Goal: Answer question/provide support: Share knowledge or assist other users

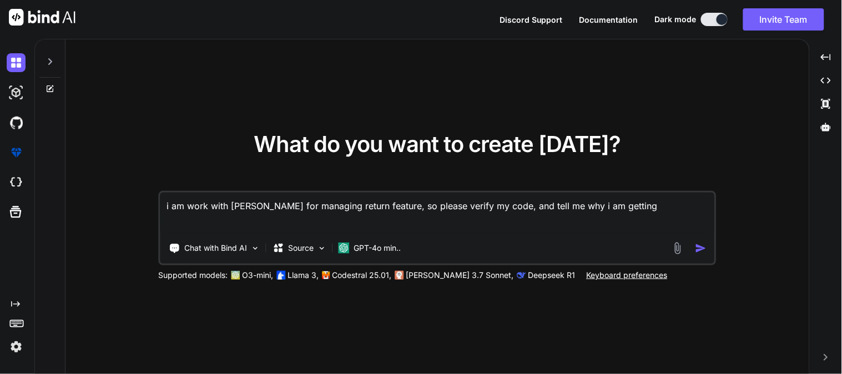
paste textarea "array:2 [ // app\Services\FedExService.php:88 "transactionId" => "7b448a4d-9e37…"
type textarea "i am work with fedex for managing return feature, so please verify my code, and…"
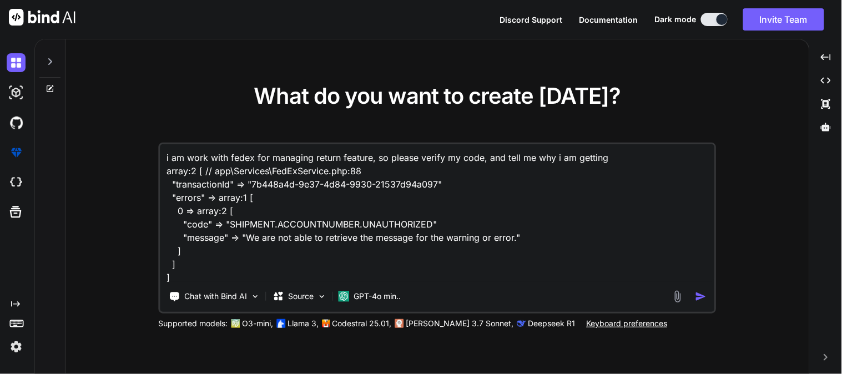
scroll to position [1, 0]
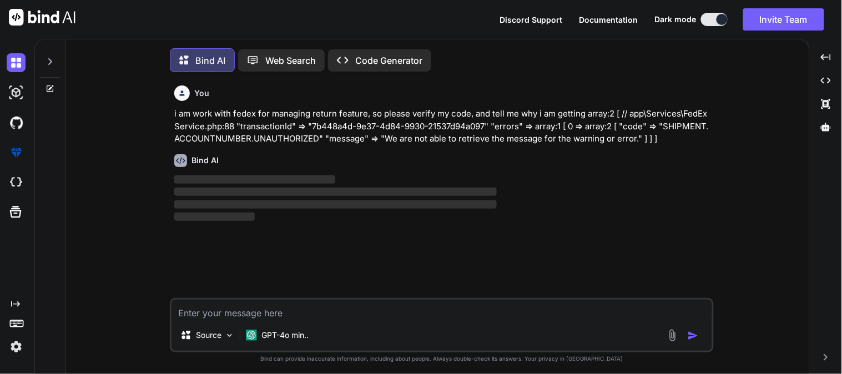
scroll to position [6, 0]
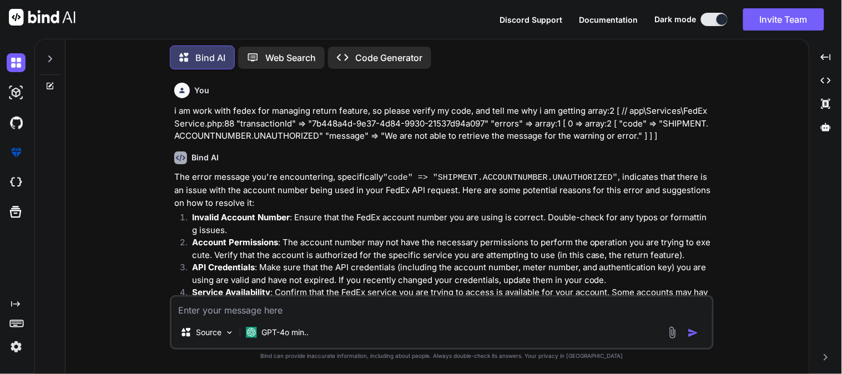
click at [337, 315] on textarea at bounding box center [441, 307] width 540 height 20
paste textarea "public function returnApprove(Request $request) { try { $payload = [ 'labelResp…"
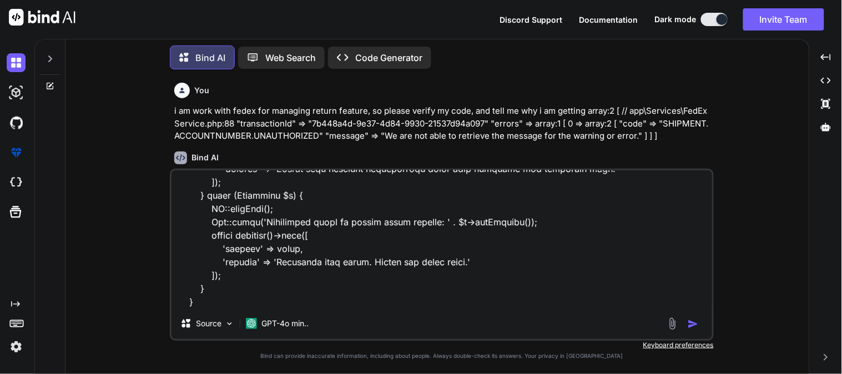
scroll to position [1335, 0]
paste textarea "<?php namespace App\Services; use Illuminate\Support\Facades\Http; use Illumina…"
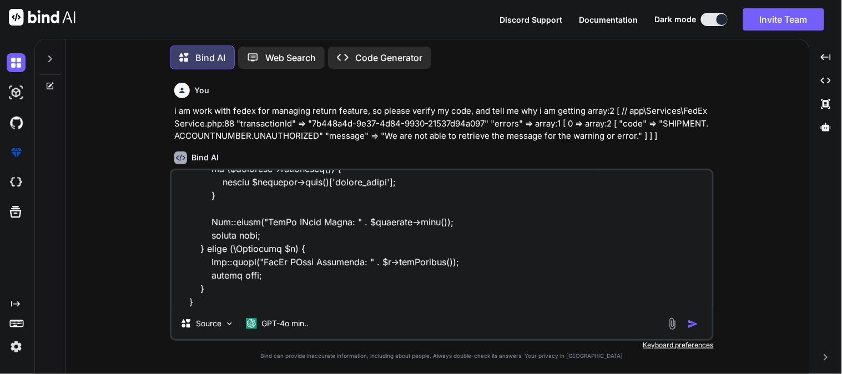
paste textarea "public function createReturnLabel(array $payload) { $token = $this->getOAuthTok…"
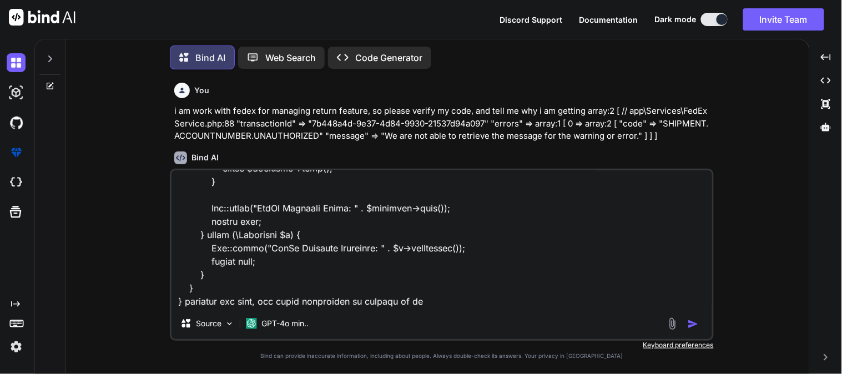
type textarea "public function returnApprove(Request $request) { try { $payload = [ 'labelResp…"
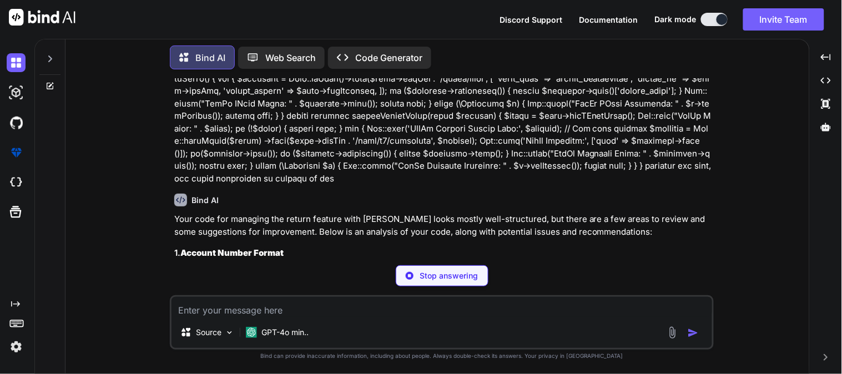
scroll to position [739, 0]
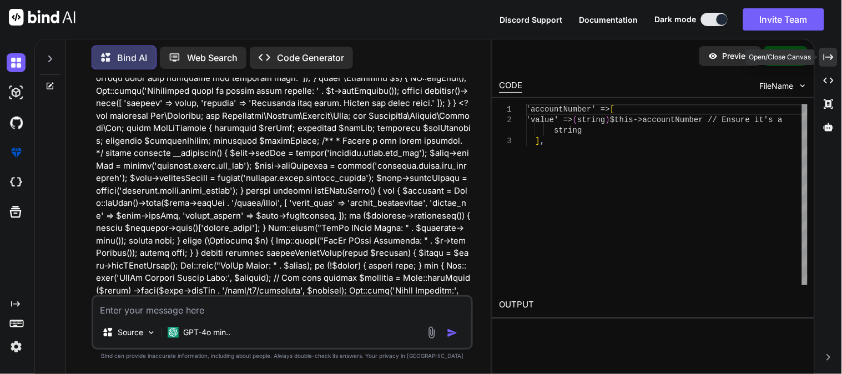
click at [833, 55] on icon "Created with Pixso." at bounding box center [828, 57] width 10 height 10
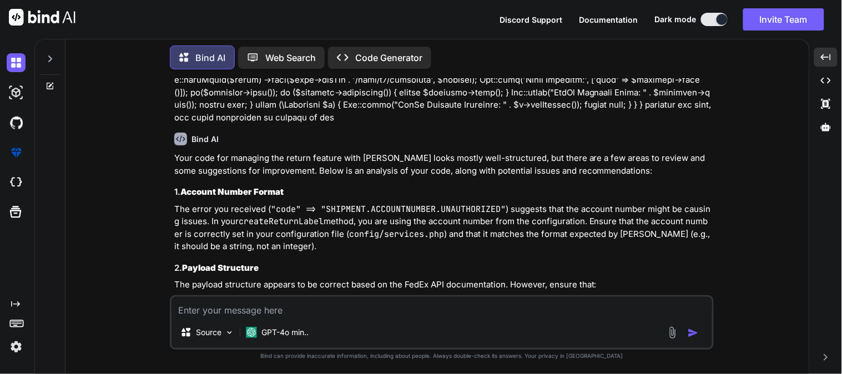
scroll to position [688, 0]
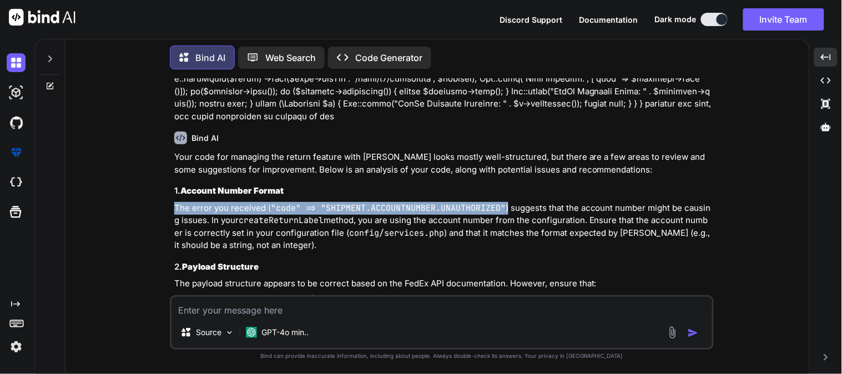
drag, startPoint x: 170, startPoint y: 209, endPoint x: 506, endPoint y: 208, distance: 336.3
click at [506, 208] on div "You i am work with fedex for managing return feature, so please verify my code,…" at bounding box center [442, 225] width 544 height 295
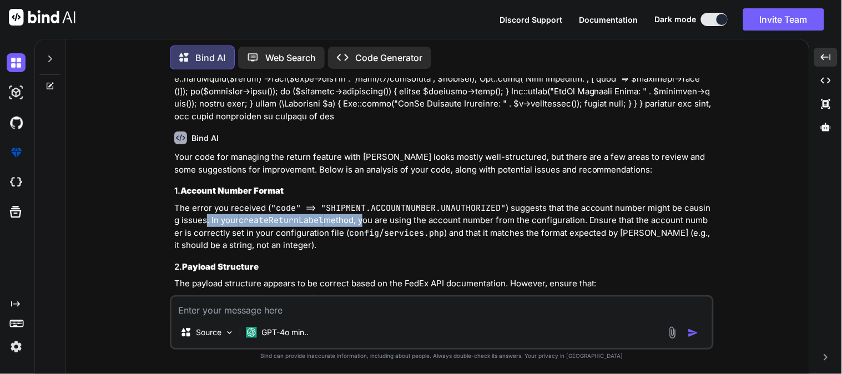
drag, startPoint x: 208, startPoint y: 223, endPoint x: 363, endPoint y: 221, distance: 155.9
click at [363, 221] on p "The error you received ( "code" => "SHIPMENT.ACCOUNTNUMBER.UNAUTHORIZED" ) sugg…" at bounding box center [442, 227] width 537 height 50
click at [589, 224] on p "The error you received ( "code" => "SHIPMENT.ACCOUNTNUMBER.UNAUTHORIZED" ) sugg…" at bounding box center [442, 227] width 537 height 50
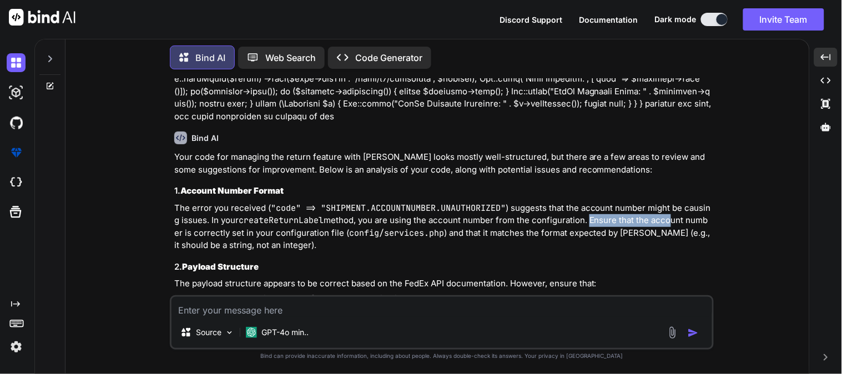
drag, startPoint x: 589, startPoint y: 224, endPoint x: 667, endPoint y: 215, distance: 78.8
click at [667, 215] on p "The error you received ( "code" => "SHIPMENT.ACCOUNTNUMBER.UNAUTHORIZED" ) sugg…" at bounding box center [442, 227] width 537 height 50
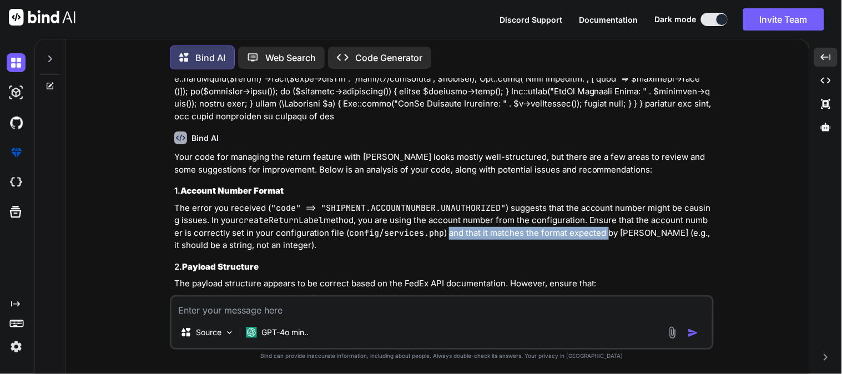
drag, startPoint x: 448, startPoint y: 236, endPoint x: 608, endPoint y: 237, distance: 159.3
click at [608, 237] on p "The error you received ( "code" => "SHIPMENT.ACCOUNTNUMBER.UNAUTHORIZED" ) sugg…" at bounding box center [442, 227] width 537 height 50
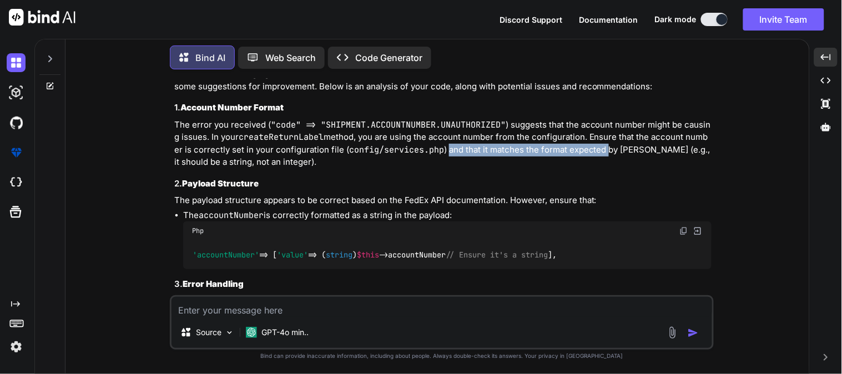
scroll to position [751, 0]
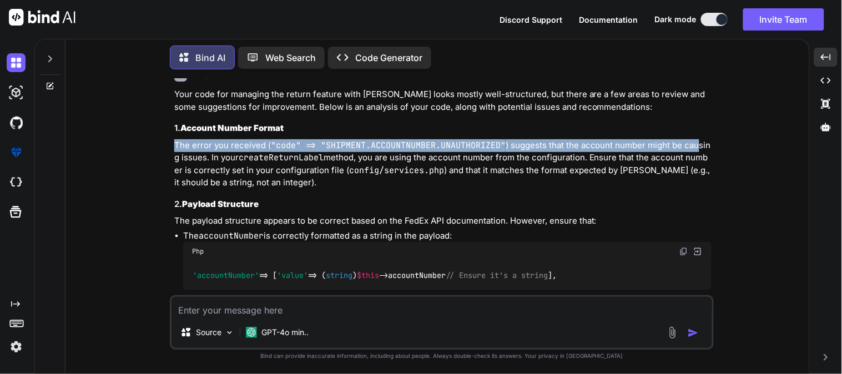
drag, startPoint x: 175, startPoint y: 143, endPoint x: 698, endPoint y: 146, distance: 522.2
click at [698, 146] on p "The error you received ( "code" => "SHIPMENT.ACCOUNTNUMBER.UNAUTHORIZED" ) sugg…" at bounding box center [442, 164] width 537 height 50
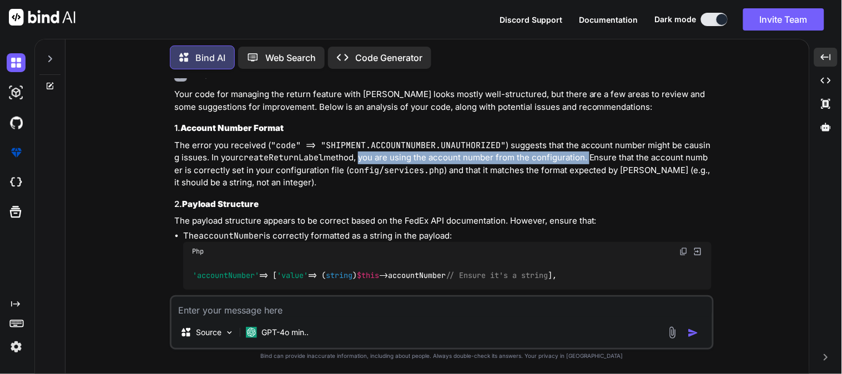
drag, startPoint x: 360, startPoint y: 158, endPoint x: 589, endPoint y: 159, distance: 229.7
click at [589, 159] on p "The error you received ( "code" => "SHIPMENT.ACCOUNTNUMBER.UNAUTHORIZED" ) sugg…" at bounding box center [442, 164] width 537 height 50
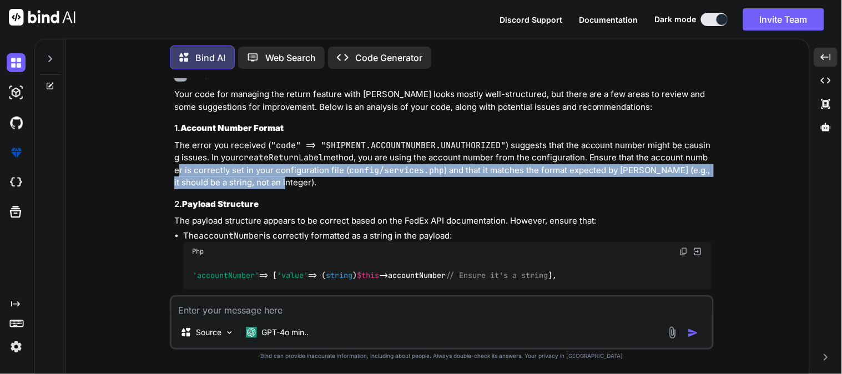
drag, startPoint x: 169, startPoint y: 170, endPoint x: 309, endPoint y: 179, distance: 139.6
click at [309, 179] on div "You i am work with fedex for managing return feature, so please verify my code,…" at bounding box center [442, 225] width 544 height 295
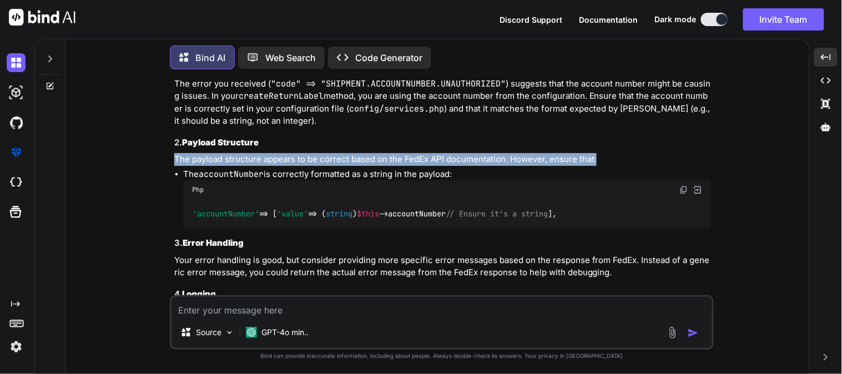
drag, startPoint x: 166, startPoint y: 156, endPoint x: 595, endPoint y: 156, distance: 428.4
click at [595, 156] on div "You i am work with fedex for managing return feature, so please verify my code,…" at bounding box center [441, 225] width 735 height 295
drag, startPoint x: 195, startPoint y: 173, endPoint x: 473, endPoint y: 170, distance: 278.0
click at [473, 170] on li "The accountNumber is correctly formatted as a string in the payload: Php 'accou…" at bounding box center [447, 198] width 528 height 60
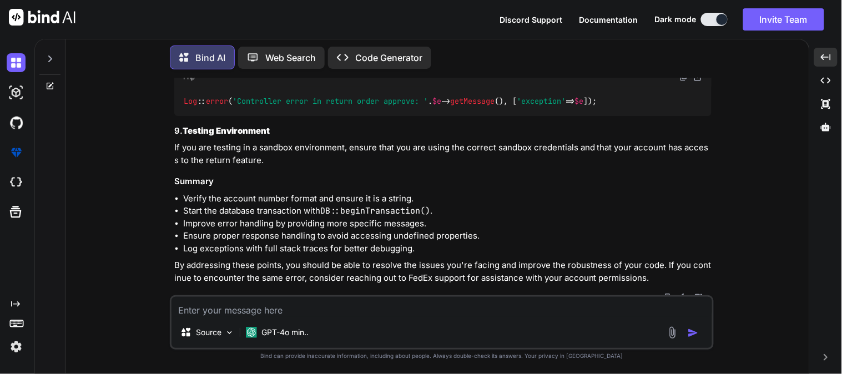
scroll to position [1490, 0]
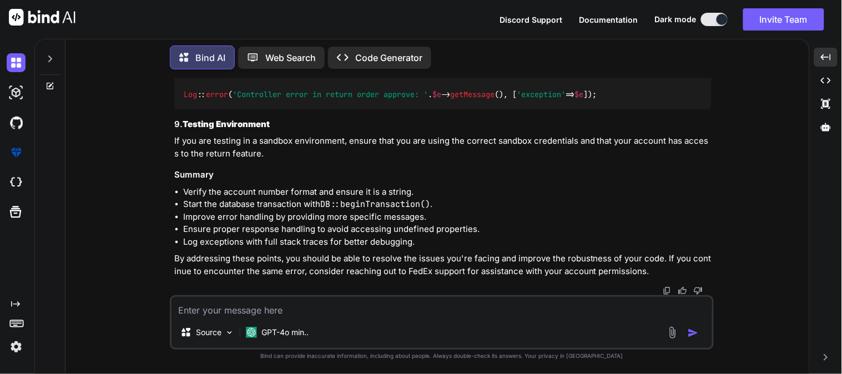
click at [264, 311] on textarea at bounding box center [441, 307] width 540 height 20
paste textarea "FEDEX_API_KEY=l785591ccc398745ef83bb8d328a00aafa FEDEX_API_PASSWORD=[SECURITY_D…"
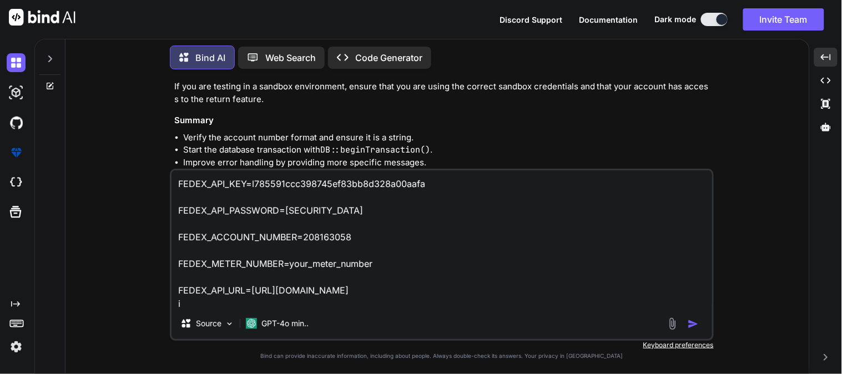
scroll to position [1, 0]
type textarea "FEDEX_API_KEY=l785591ccc398745ef83bb8d328a00aafa FEDEX_API_PASSWORD=[SECURITY_D…"
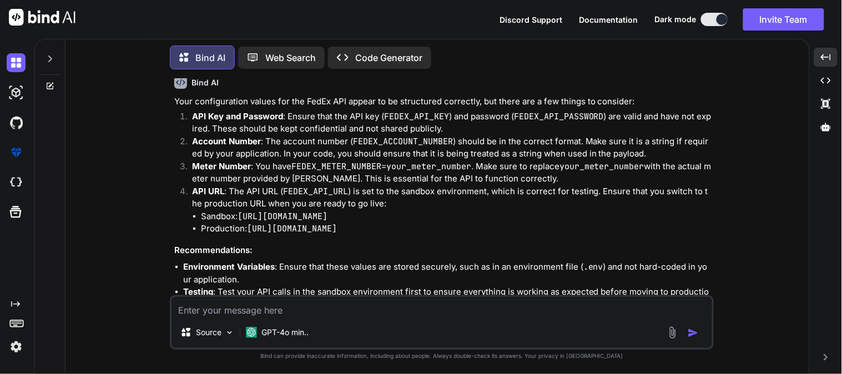
scroll to position [1737, 0]
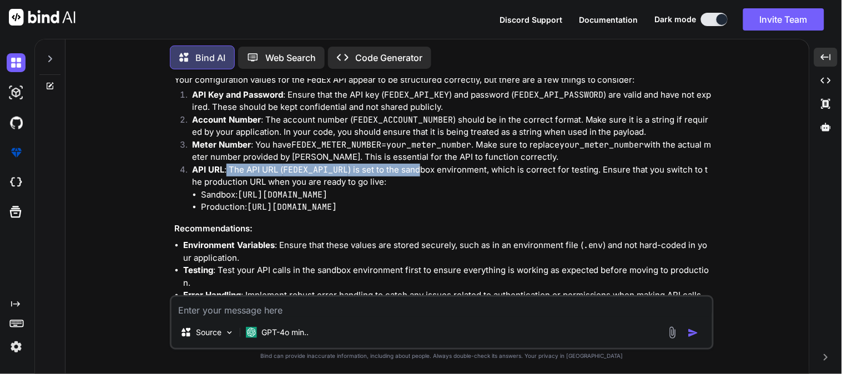
drag, startPoint x: 226, startPoint y: 239, endPoint x: 418, endPoint y: 242, distance: 192.6
click at [418, 189] on p "API URL : The API URL ( FEDEX_API_URL ) is set to the sandbox environment, whic…" at bounding box center [451, 176] width 519 height 25
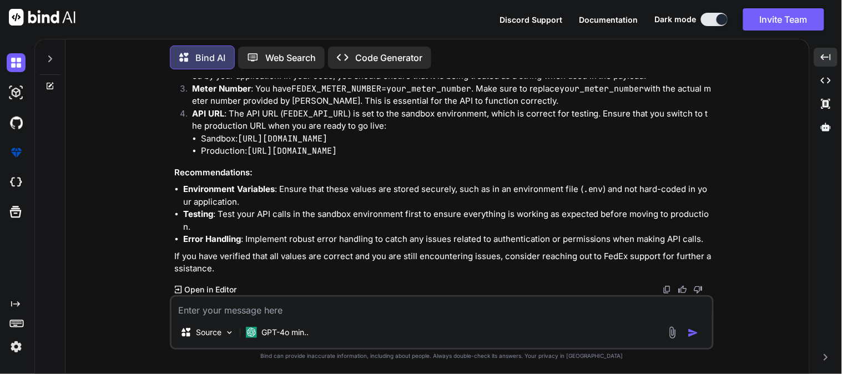
click at [282, 315] on textarea at bounding box center [441, 307] width 540 height 20
type textarea "i mean her eacount number is integer format, so can i chnage it in string"
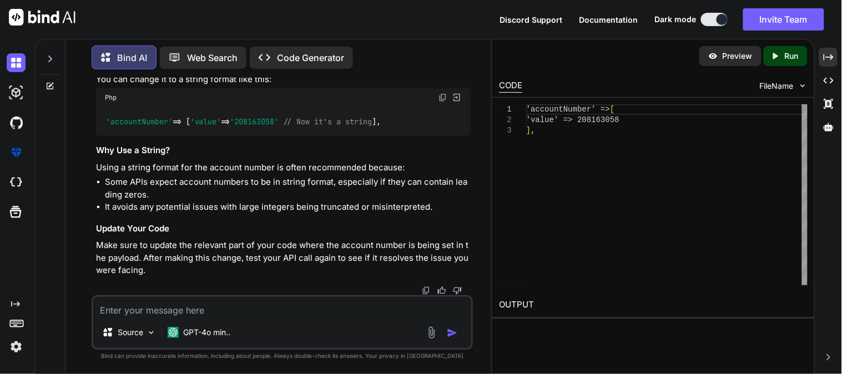
scroll to position [2721, 0]
click at [255, 312] on textarea at bounding box center [282, 307] width 378 height 20
paste textarea "FEDEX_API_KEY=l785591ccc398745ef83bb8d328a00aafa FEDEX_API_PASSWORD=[SECURITY_D…"
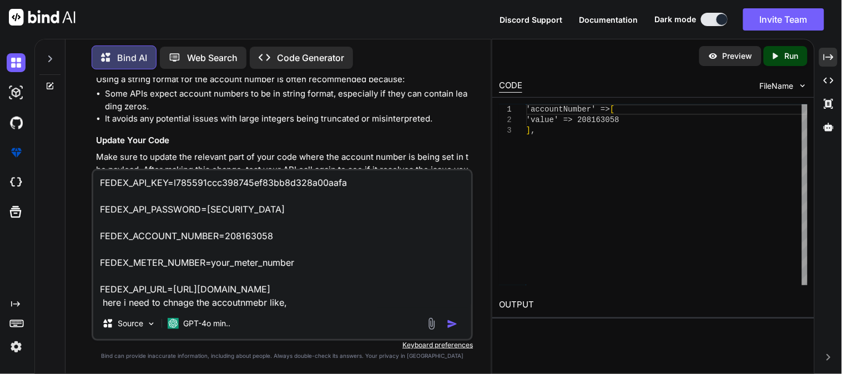
drag, startPoint x: 277, startPoint y: 241, endPoint x: 97, endPoint y: 231, distance: 180.6
click at [97, 231] on textarea "FEDEX_API_KEY=l785591ccc398745ef83bb8d328a00aafa FEDEX_API_PASSWORD=[SECURITY_D…" at bounding box center [282, 239] width 378 height 138
click at [331, 306] on textarea "FEDEX_API_KEY=l785591ccc398745ef83bb8d328a00aafa FEDEX_API_PASSWORD=[SECURITY_D…" at bounding box center [282, 239] width 378 height 138
paste textarea "FEDEX_ACCOUNT_NUMBER=208163058"
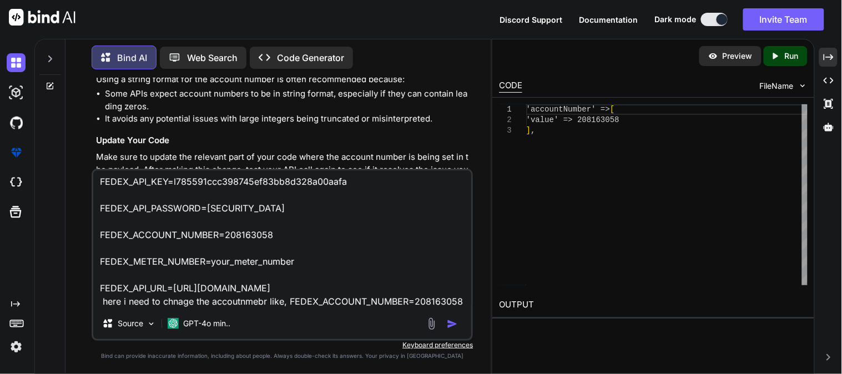
click at [241, 304] on textarea "FEDEX_API_KEY=l785591ccc398745ef83bb8d328a00aafa FEDEX_API_PASSWORD=[SECURITY_D…" at bounding box center [282, 239] width 378 height 138
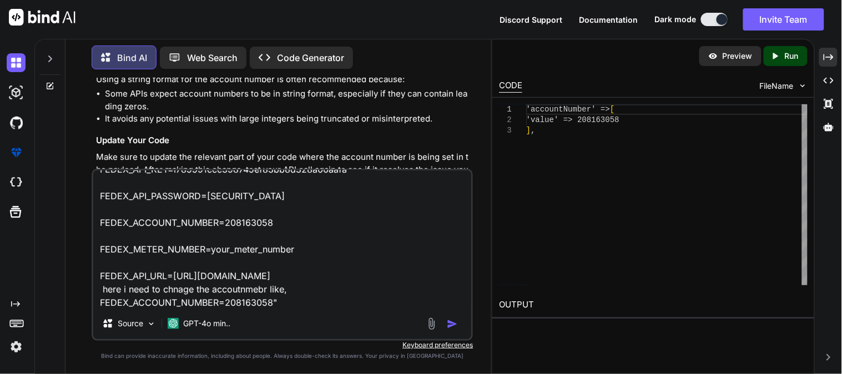
type textarea "FEDEX_API_KEY=l785591ccc398745ef83bb8d328a00aafa FEDEX_API_PASSWORD=[SECURITY_D…"
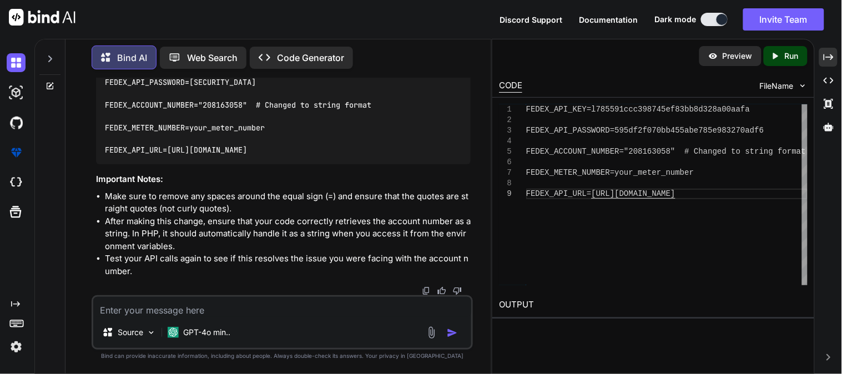
scroll to position [3122, 0]
drag, startPoint x: 250, startPoint y: 107, endPoint x: 105, endPoint y: 107, distance: 144.8
click at [105, 107] on code "FEDEX_API_KEY=l785591ccc398745ef83bb8d328a00aafa FEDEX_API_PASSWORD=[SECURITY_D…" at bounding box center [238, 104] width 266 height 102
copy code "FEDEX_ACCOUNT_NUMBER="208163058""
click at [825, 52] on icon "Created with Pixso." at bounding box center [828, 57] width 10 height 10
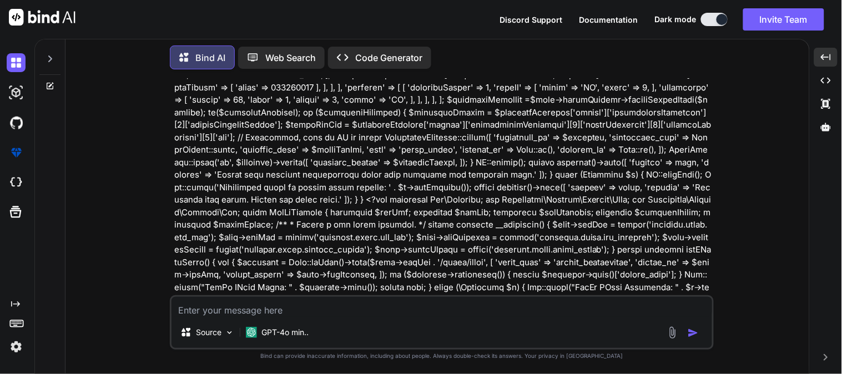
scroll to position [689, 0]
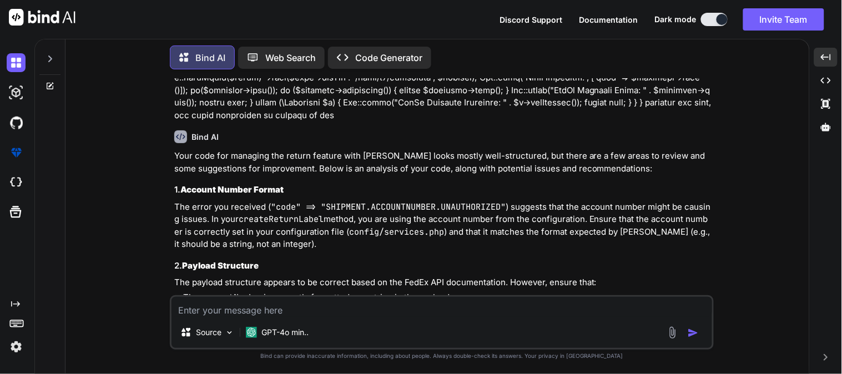
click at [237, 301] on textarea at bounding box center [441, 307] width 540 height 20
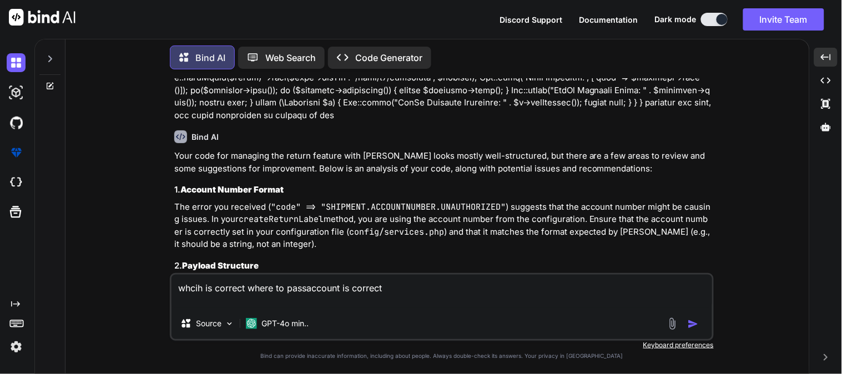
paste textarea "public function createReturnLabel(array $payload) { $token = $this->getOAuthTok…"
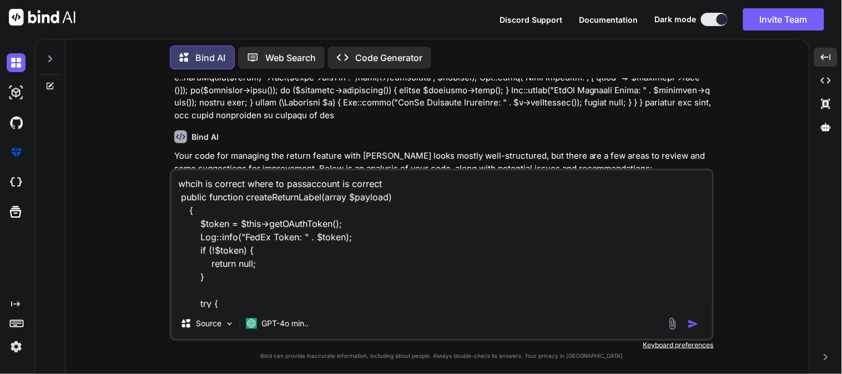
scroll to position [254, 0]
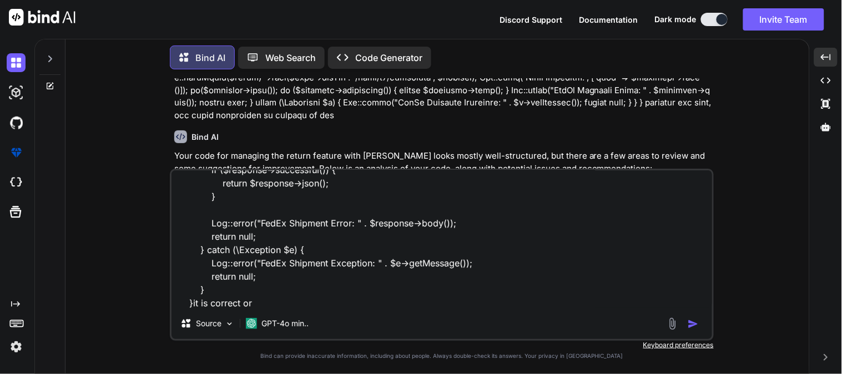
click at [305, 298] on textarea "whcih is correct where to passaccount is correct public function createReturnLa…" at bounding box center [441, 239] width 540 height 138
click at [284, 296] on textarea "whcih is correct where to passaccount is correct public function createReturnLa…" at bounding box center [441, 239] width 540 height 138
paste textarea "public function createReturnLabel(array $payload) { $token = $this->getOAuthTok…"
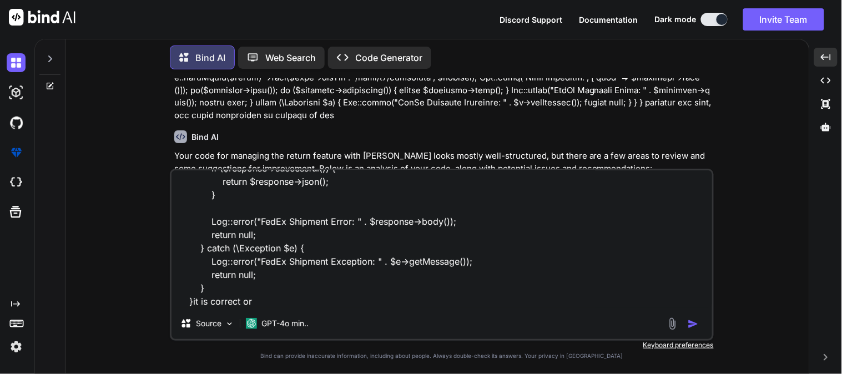
type textarea "whcih is correct where to passaccount is correct public function createReturnLa…"
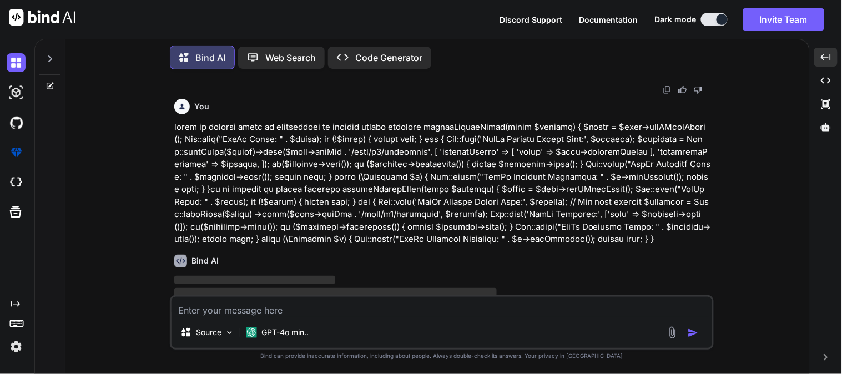
scroll to position [2830, 0]
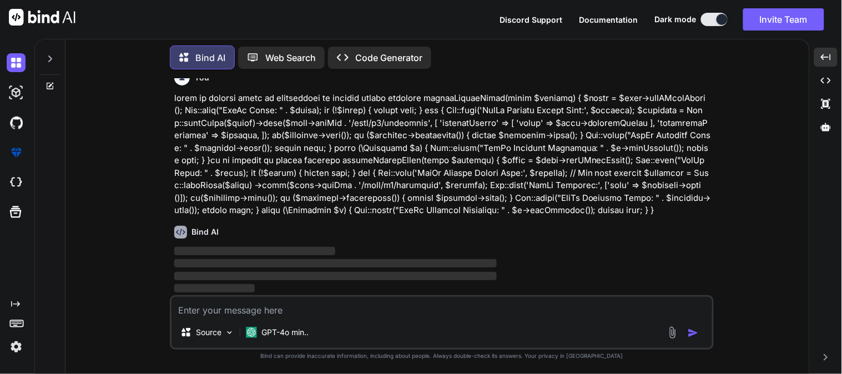
click at [600, 207] on p at bounding box center [442, 154] width 537 height 125
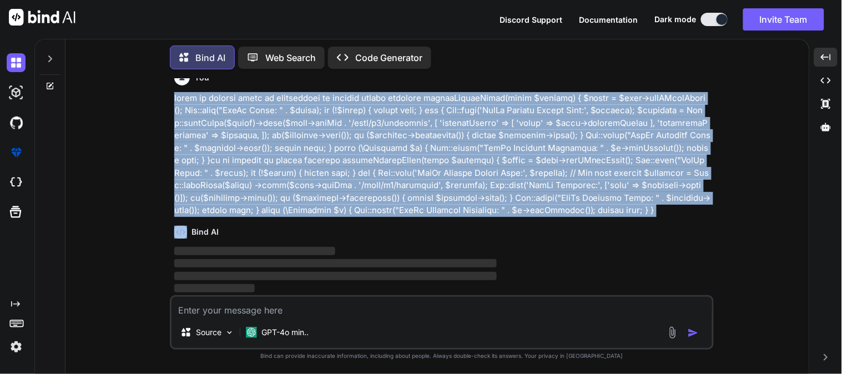
click at [600, 207] on p at bounding box center [442, 154] width 537 height 125
click at [603, 215] on p at bounding box center [442, 154] width 537 height 125
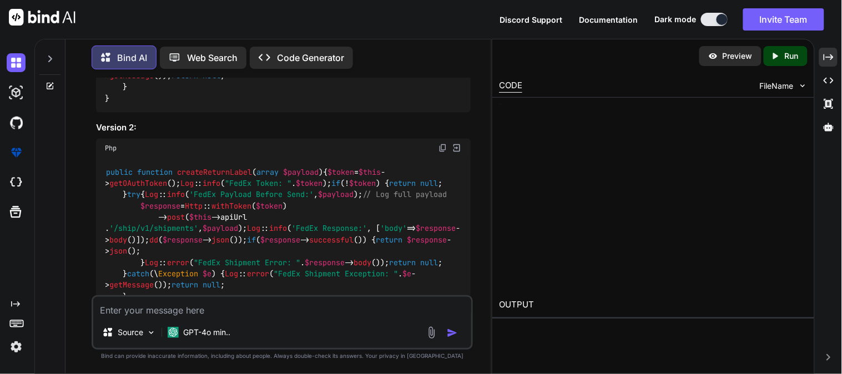
scroll to position [3754, 0]
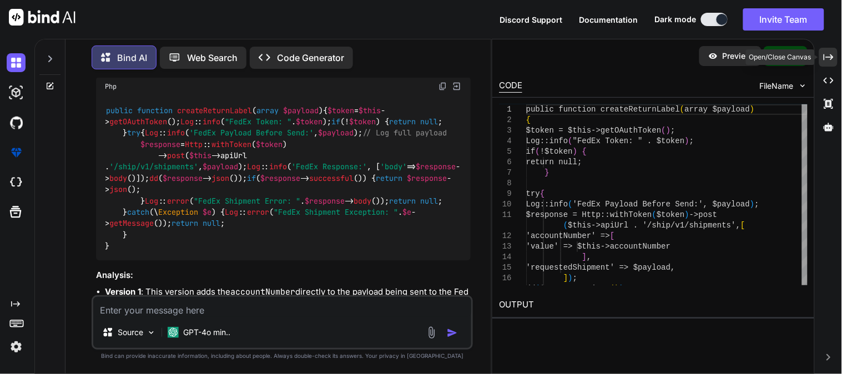
click at [831, 53] on icon "Created with Pixso." at bounding box center [828, 57] width 10 height 10
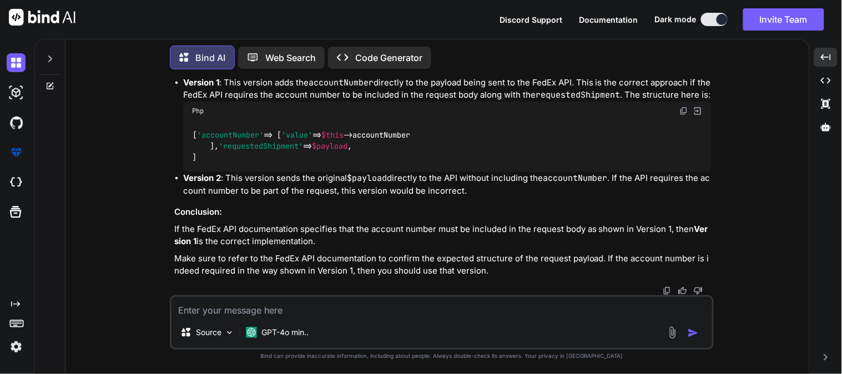
scroll to position [3725, 0]
drag, startPoint x: 685, startPoint y: 165, endPoint x: 737, endPoint y: 165, distance: 52.2
click at [737, 165] on div "You i am work with fedex for managing return feature, so please verify my code,…" at bounding box center [441, 225] width 735 height 295
click at [362, 325] on div "Source GPT-4o min.." at bounding box center [441, 334] width 540 height 27
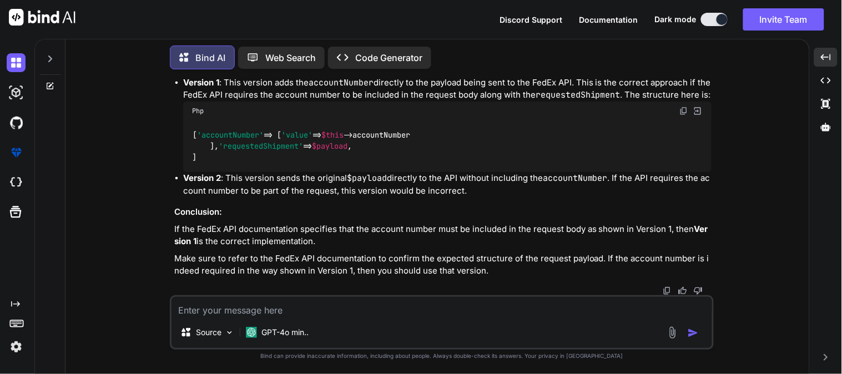
click at [339, 312] on textarea at bounding box center [441, 307] width 540 height 20
type textarea "then please make correct payload which is reqire for fedex, and complete code"
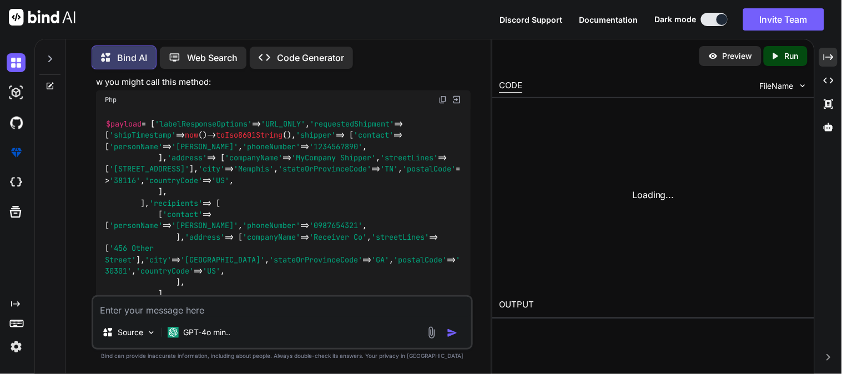
scroll to position [5630, 0]
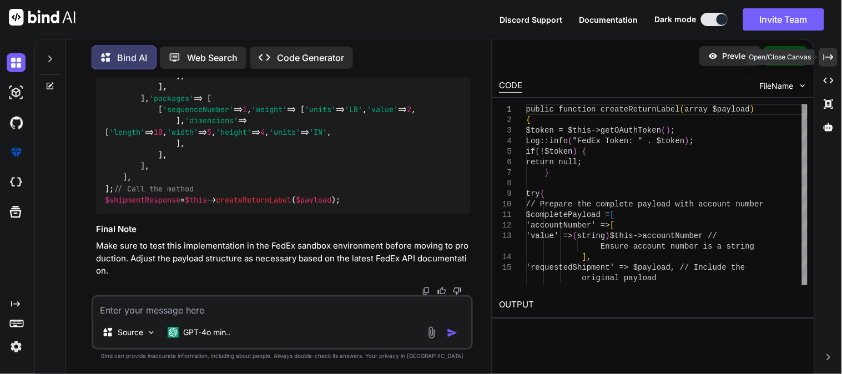
click at [823, 57] on icon at bounding box center [828, 57] width 10 height 6
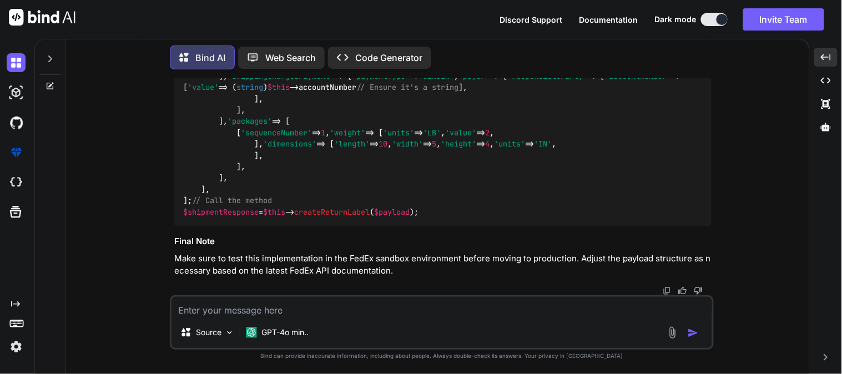
scroll to position [5520, 0]
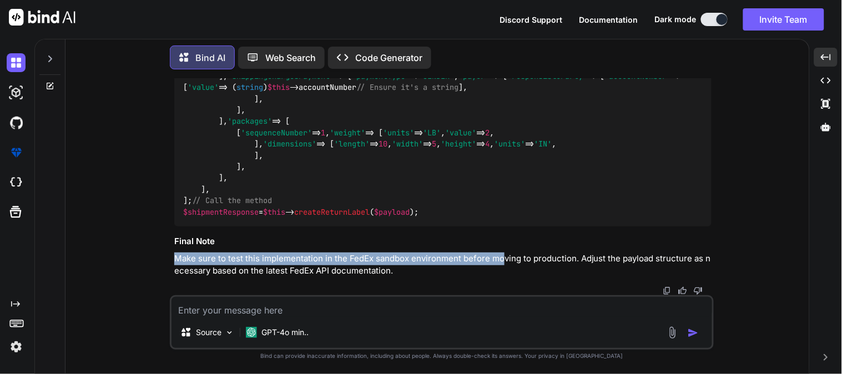
drag, startPoint x: 173, startPoint y: 256, endPoint x: 501, endPoint y: 254, distance: 327.4
click at [501, 254] on div "You i am work with fedex for managing return feature, so please verify my code,…" at bounding box center [443, 186] width 542 height 217
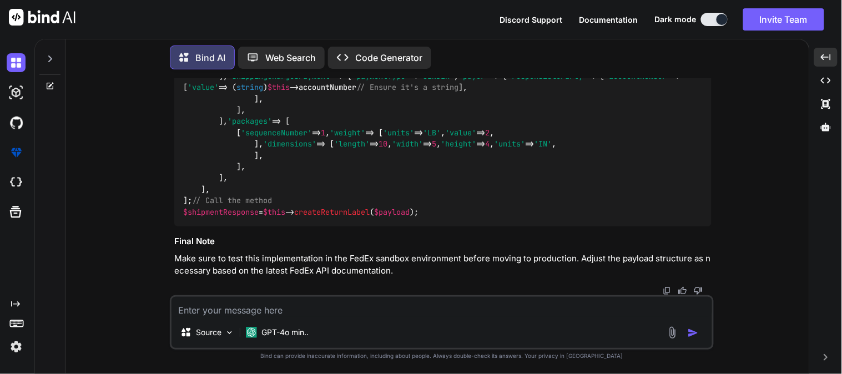
click at [207, 227] on div "$payload = [ 'labelResponseOptions' => 'URL_ONLY' , 'requestedShipment' => [ 's…" at bounding box center [442, 65] width 537 height 324
click at [180, 146] on div "$payload = [ 'labelResponseOptions' => 'URL_ONLY' , 'requestedShipment' => [ 's…" at bounding box center [442, 65] width 537 height 324
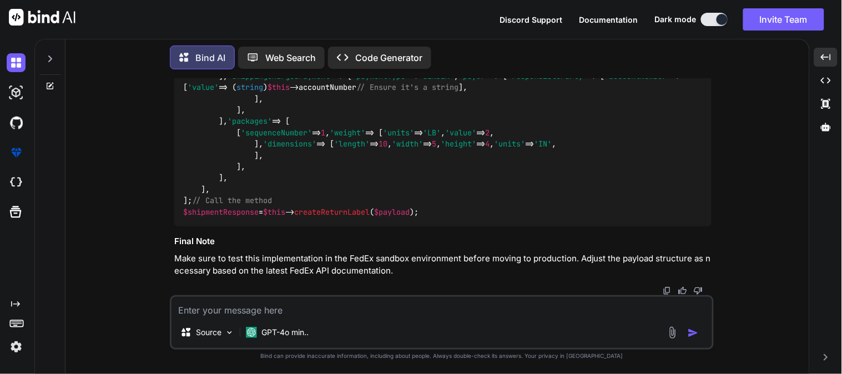
copy code "$payload = [ 'labelResponseOptions' => 'URL_ONLY' , 'requestedShipment' => [ 's…"
click at [464, 193] on div "$payload = [ 'labelResponseOptions' => 'URL_ONLY' , 'requestedShipment' => [ 's…" at bounding box center [442, 65] width 537 height 324
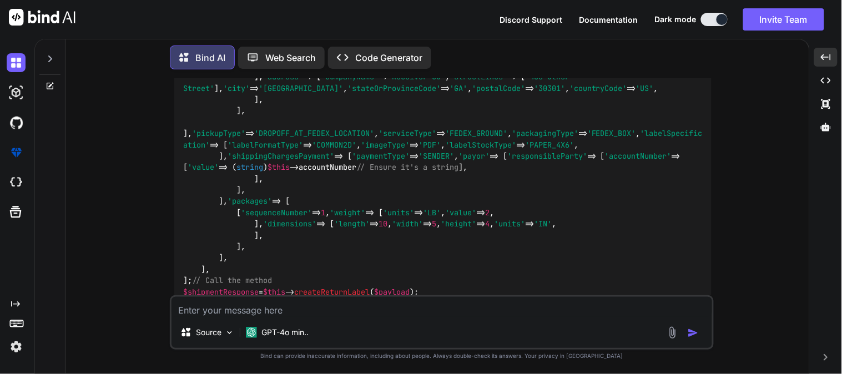
scroll to position [4103, 0]
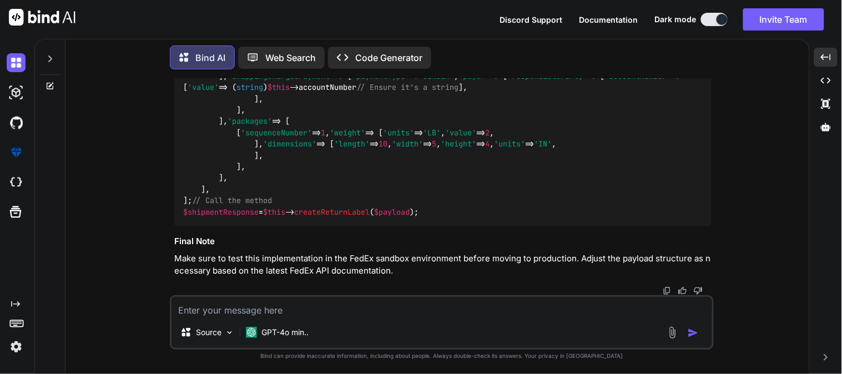
scroll to position [5520, 0]
click at [206, 306] on textarea at bounding box center [441, 307] width 540 height 20
paste textarea "$payload = [ 'labelResponseOptions' => 'URL_ONLY', 'requestedShipment' => [ 'sh…"
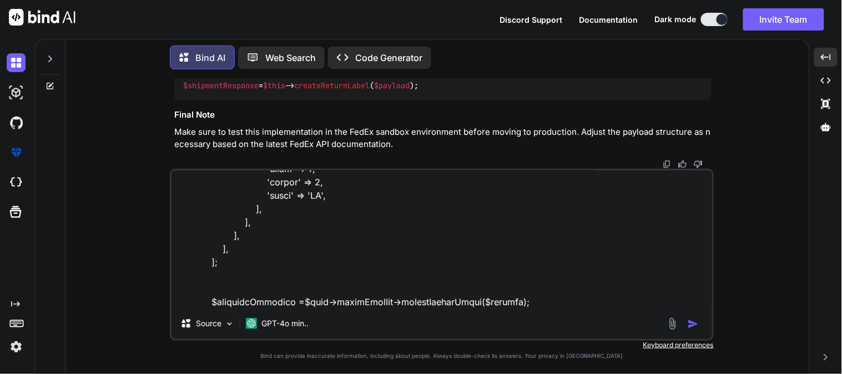
click at [541, 299] on textarea at bounding box center [441, 239] width 540 height 138
paste textarea "public function createReturnLabel(array $payload) { $token = $this->getOAuthTok…"
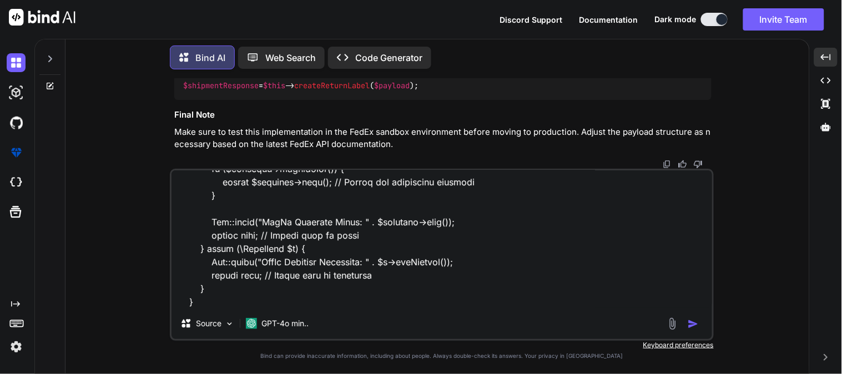
click at [287, 306] on textarea at bounding box center [441, 239] width 540 height 138
click at [309, 303] on textarea at bounding box center [441, 239] width 540 height 138
paste textarea "array:2 [ // app\Services\FedExService.php:128 "transactionId" => "148bc9b1-87a…"
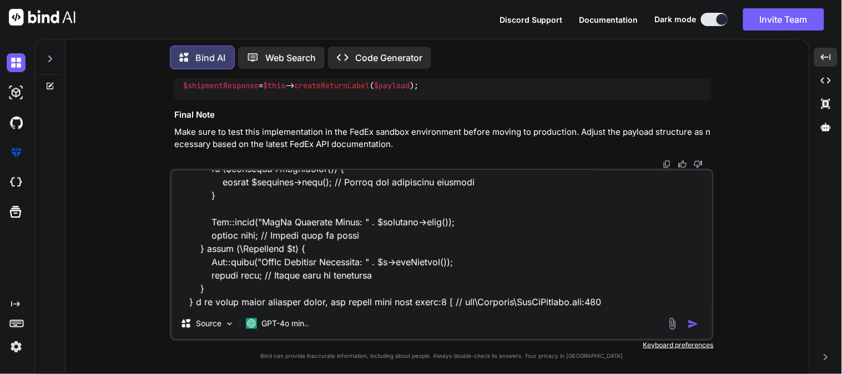
scroll to position [1813, 0]
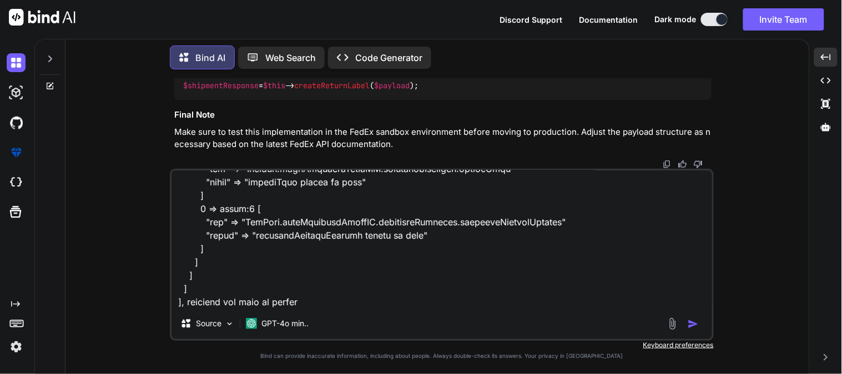
type textarea "$payload = [ 'labelResponseOptions' => 'URL_ONLY', 'requestedShipment' => [ 'sh…"
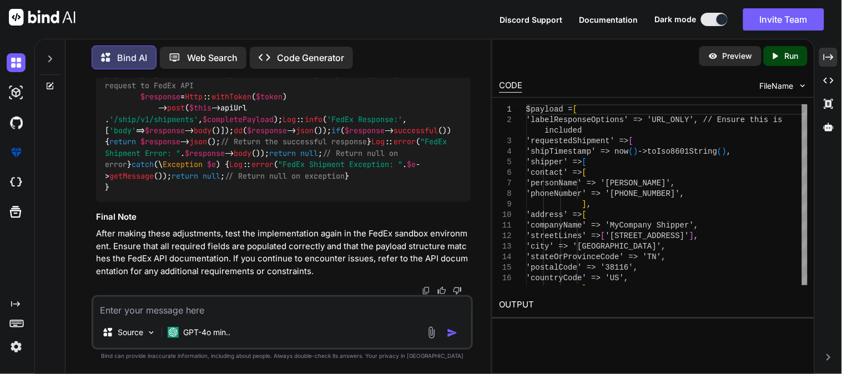
scroll to position [7341, 0]
click at [832, 52] on icon "Created with Pixso." at bounding box center [828, 57] width 10 height 10
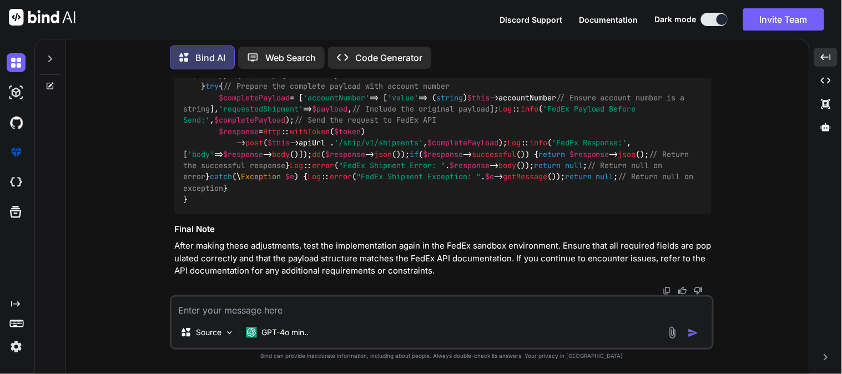
scroll to position [6273, 0]
click at [683, 44] on img at bounding box center [683, 40] width 9 height 9
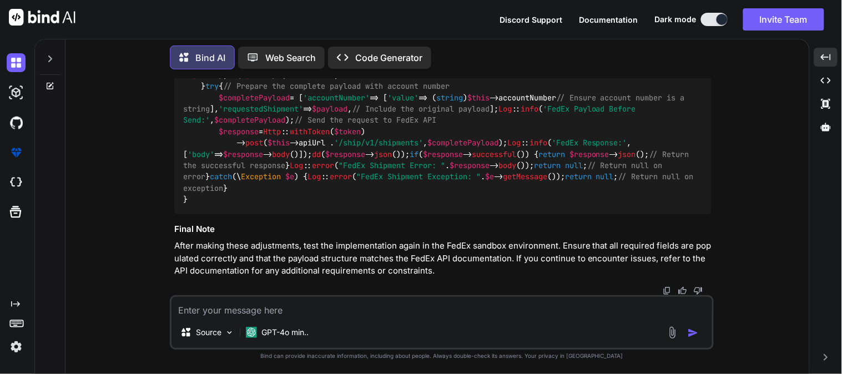
click at [267, 304] on textarea at bounding box center [441, 307] width 540 height 20
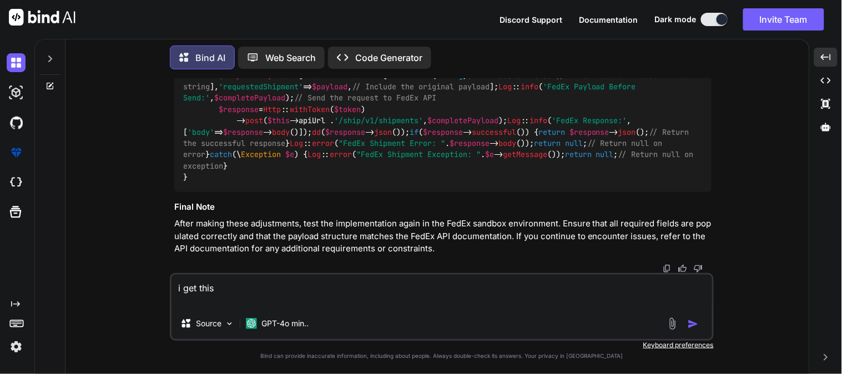
paste textarea "FedEx Payload Before Send: {"accountNumber":{"value":"208163058"},"requestedShi…"
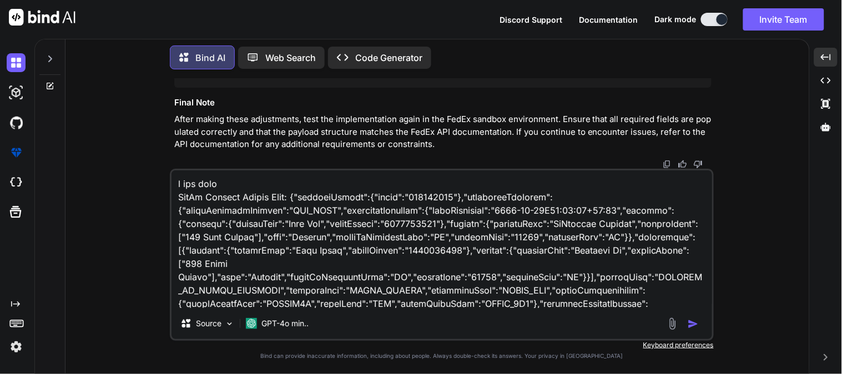
scroll to position [201, 0]
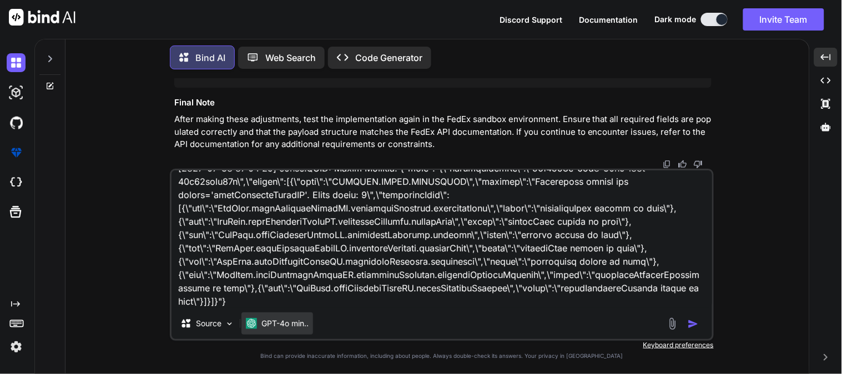
paste textarea "public function createReturnLabel(array $payload) { $token = $this->getOAuthTok…"
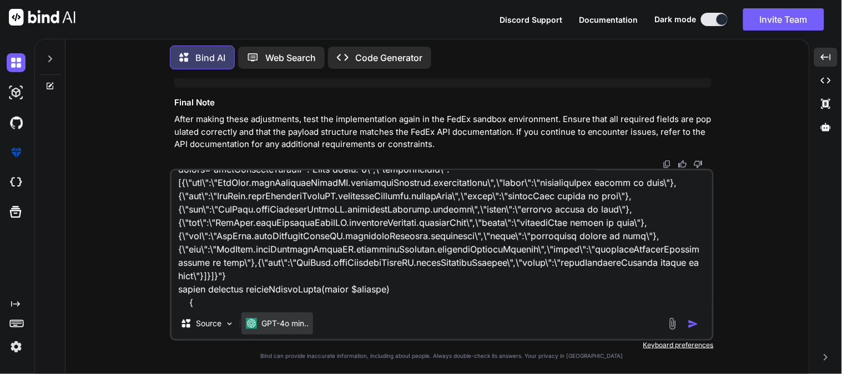
scroll to position [667, 0]
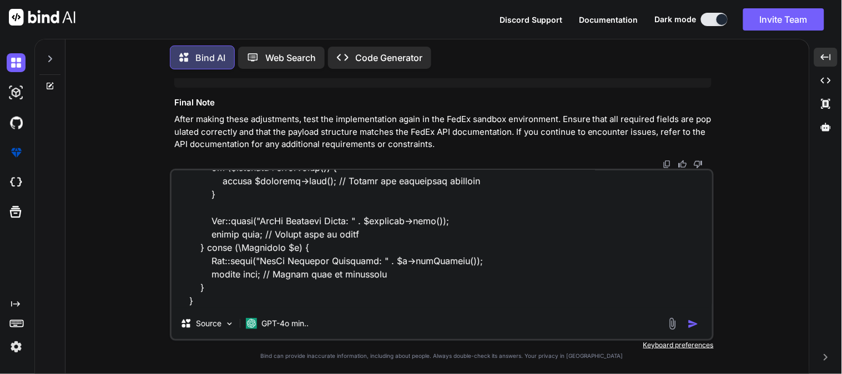
paste textarea "$payload = [ 'labelResponseOptions' => 'URL_ONLY', // Ensure this is included '…"
type textarea "i get this FedEx Payload Before Send: {"accountNumber":{"value":"208163058"},"r…"
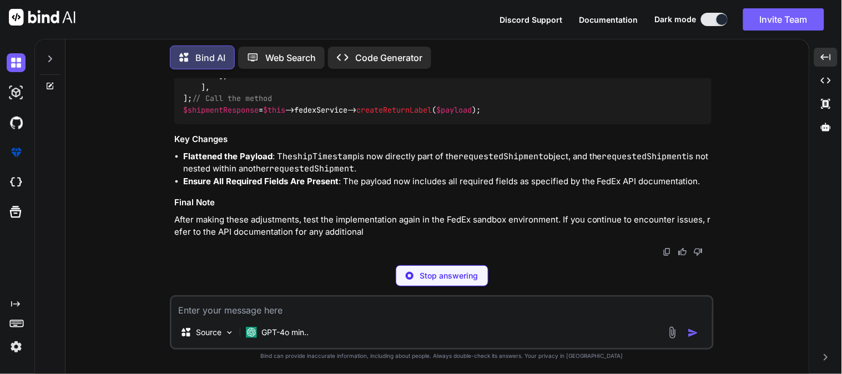
scroll to position [9745, 0]
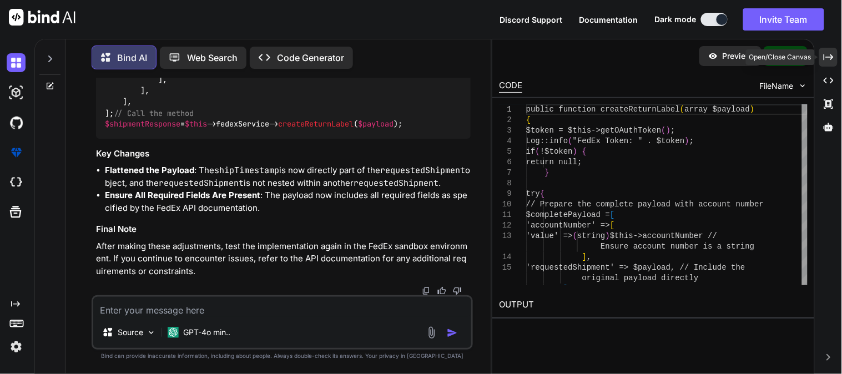
click at [828, 50] on div "Created with Pixso." at bounding box center [828, 57] width 18 height 19
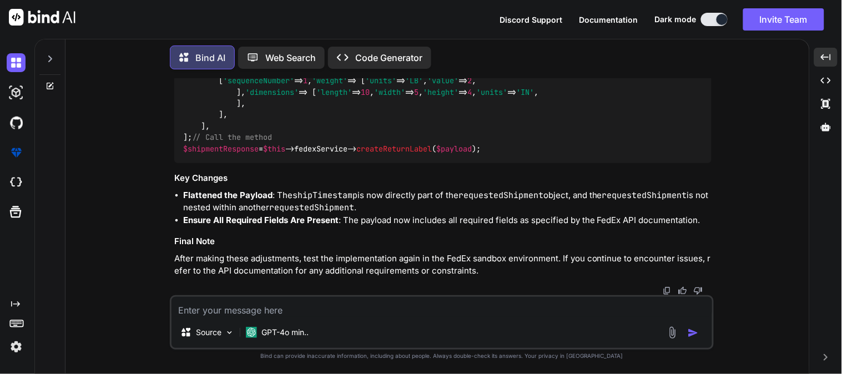
scroll to position [9540, 0]
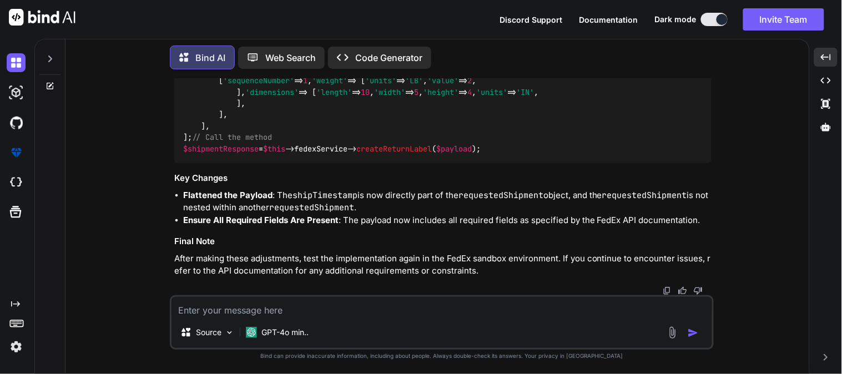
copy code "$payload = [ 'labelResponseOptions' => 'URL_ONLY' , // Ensure this is included …"
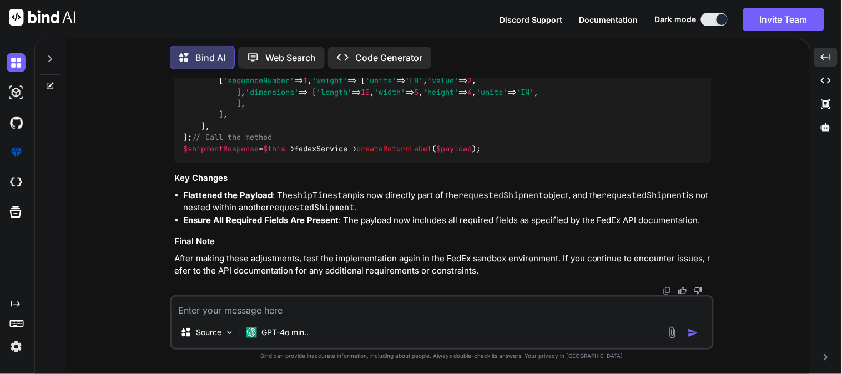
scroll to position [8410, 0]
copy code "public function createReturnLabel ( array $payload ) { $token = $this -> getOAu…"
click at [274, 311] on textarea at bounding box center [441, 307] width 540 height 20
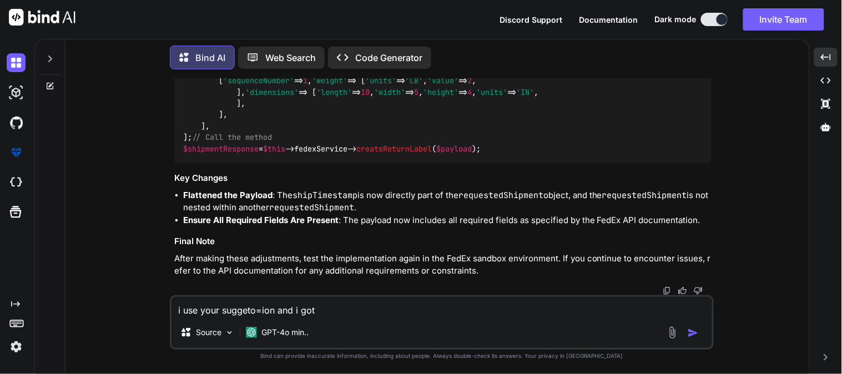
paste textarea "array:2 [ // app\Services\FedExService.php:128 "transactionId" => "70f2a9e3-156…"
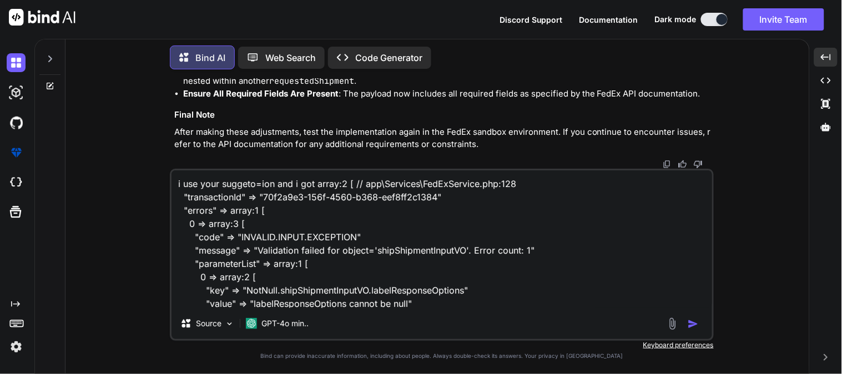
scroll to position [68, 0]
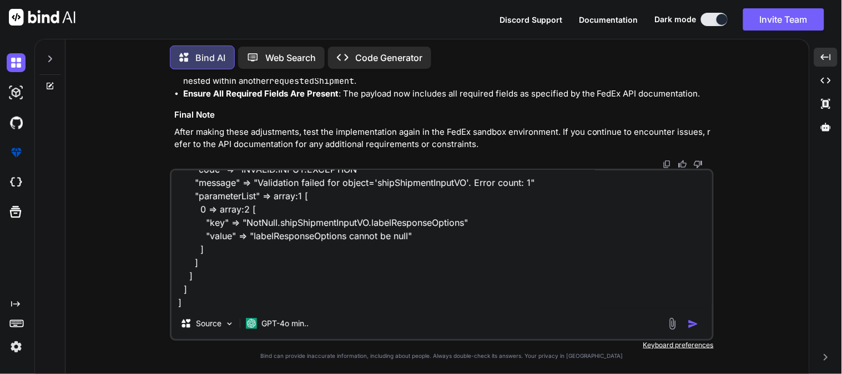
paste textarea "public function createReturnLabel(array $payload) { $token = $this->getOAuthTok…"
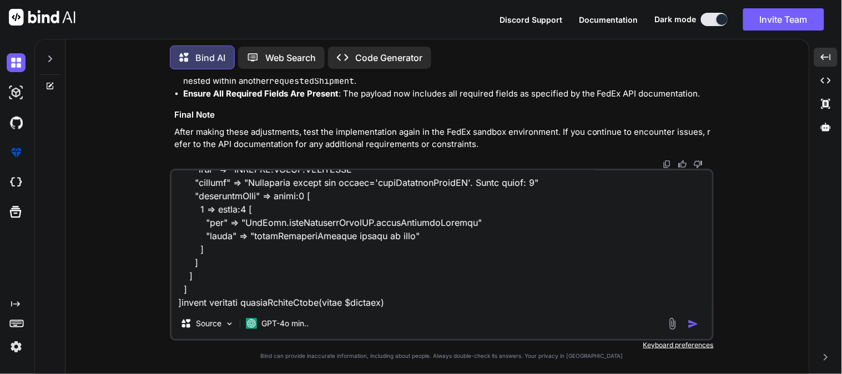
scroll to position [534, 0]
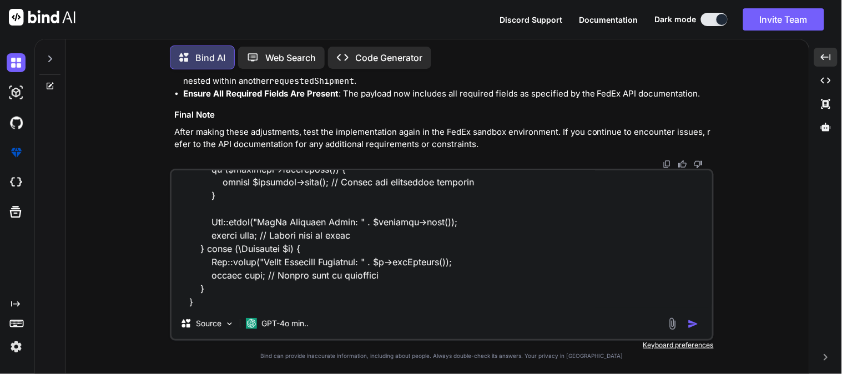
paste textarea "$payload = [ 'labelResponseOptions' => 'URL_ONLY', // Ensure this is included '…"
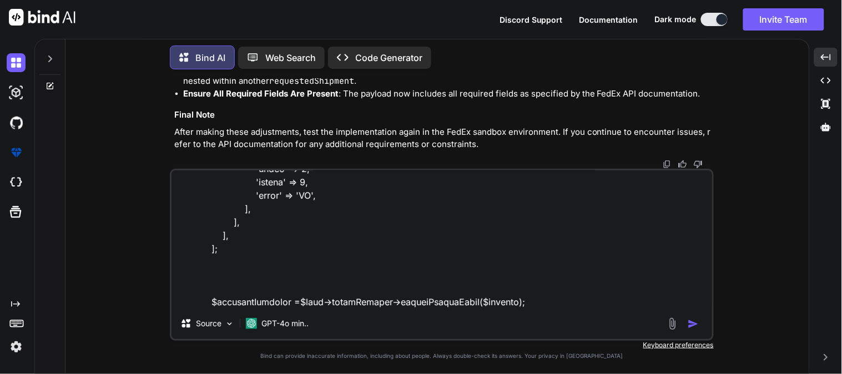
scroll to position [1468, 0]
type textarea "i use your suggeto=ion and i got array:2 [ // app\Services\FedExService.php:128…"
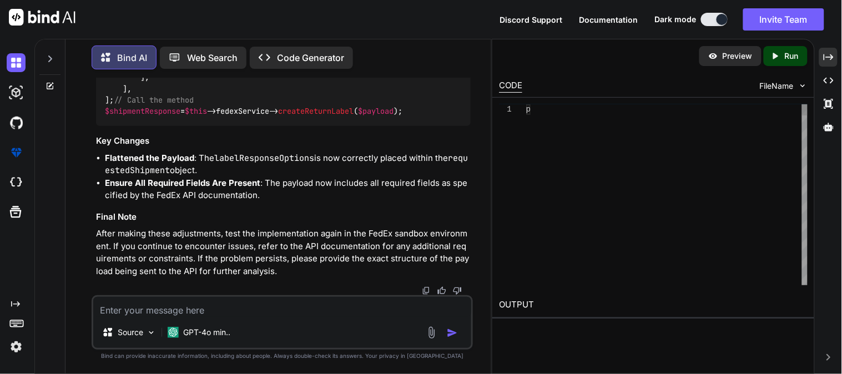
scroll to position [11971, 0]
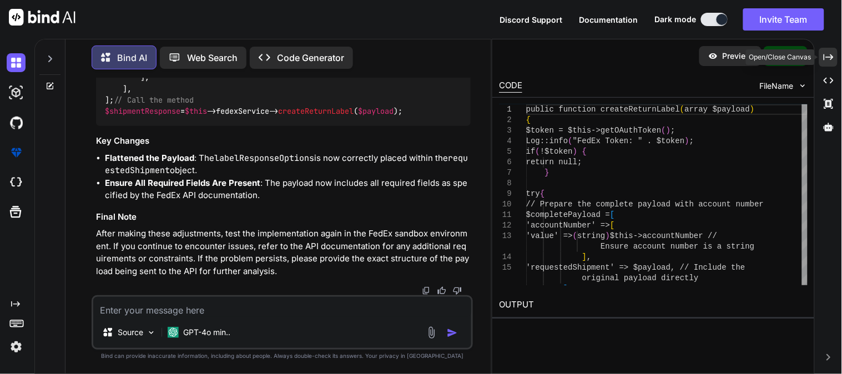
click at [829, 55] on icon "Created with Pixso." at bounding box center [828, 57] width 10 height 10
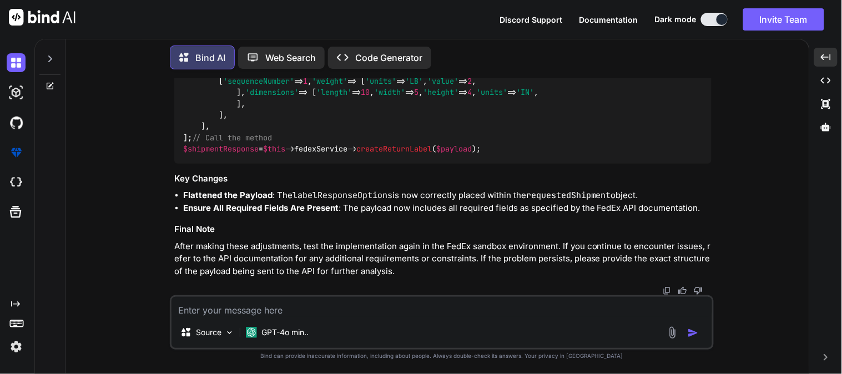
scroll to position [11426, 0]
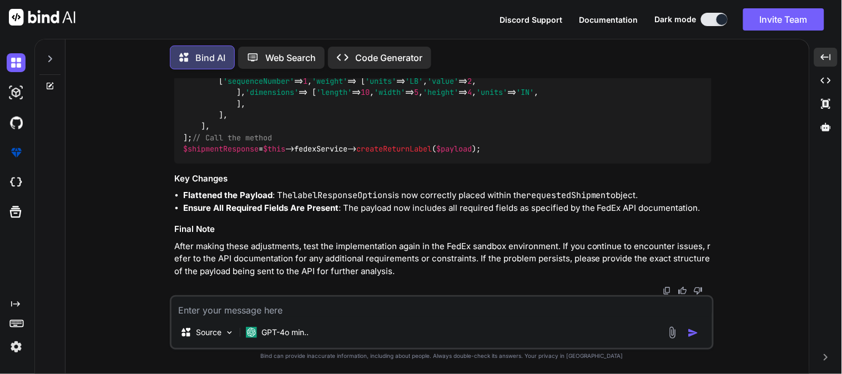
copy code "$payload = [ 'labelResponseOptions' => 'URL_ONLY' , // Ensure this is included …"
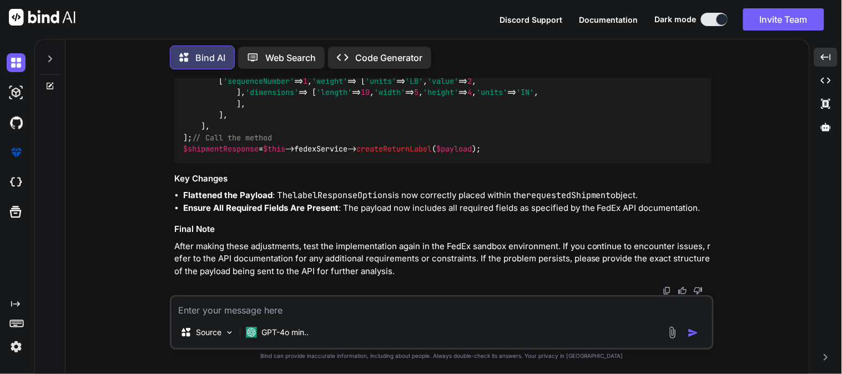
scroll to position [11384, 0]
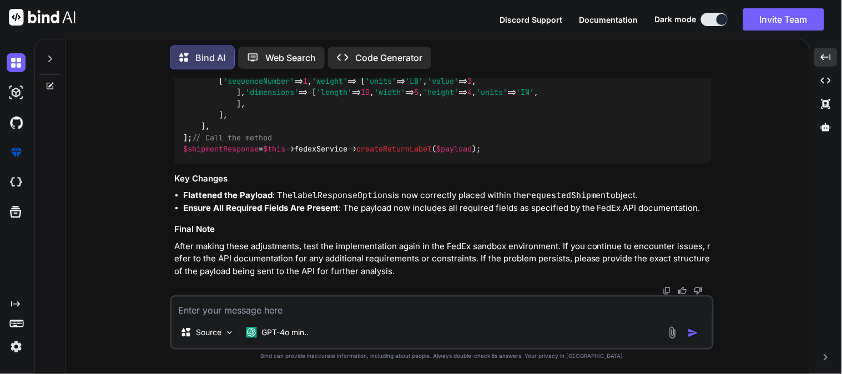
copy code "$payload = [ 'labelResponseOptions' => 'URL_ONLY' , // Ensure this is included …"
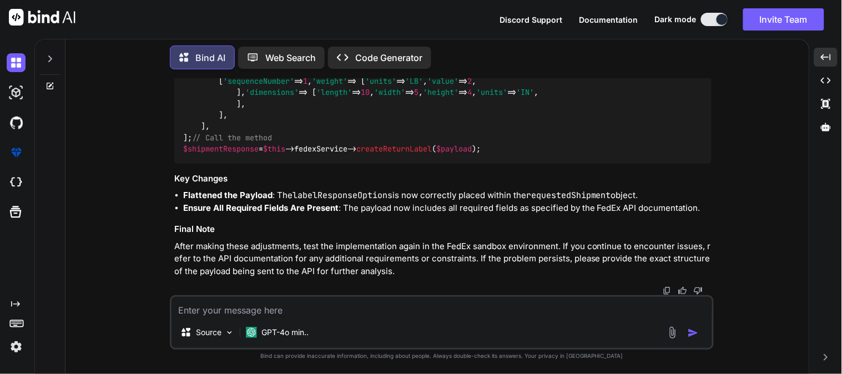
click at [233, 306] on textarea at bounding box center [441, 307] width 540 height 20
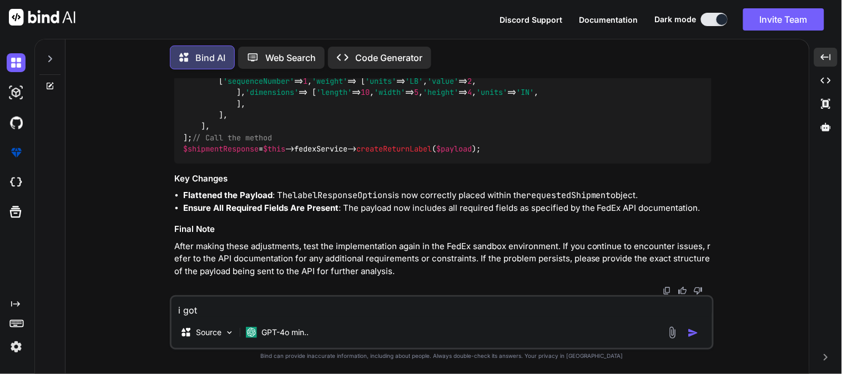
paste textarea "[[DATE] 12:14:12] [DOMAIN_NAME]: FedEx Payload Before Send: {"accountNumber":{"…"
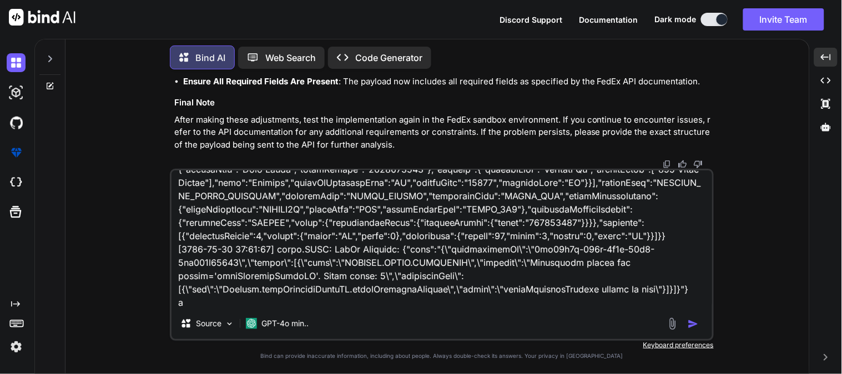
scroll to position [94, 0]
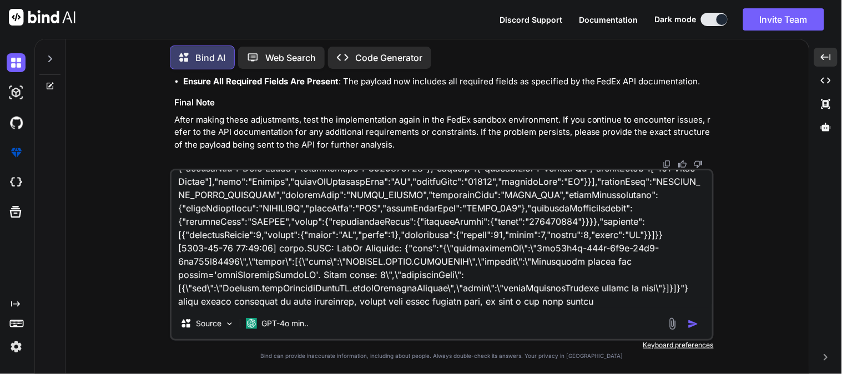
type textarea "i got [[DATE] 12:14:12] [DOMAIN_NAME]: FedEx Payload Before Send: {"accountNumb…"
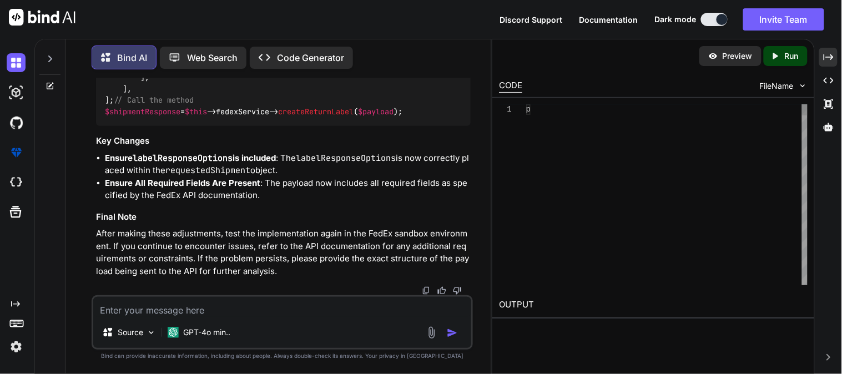
scroll to position [13194, 0]
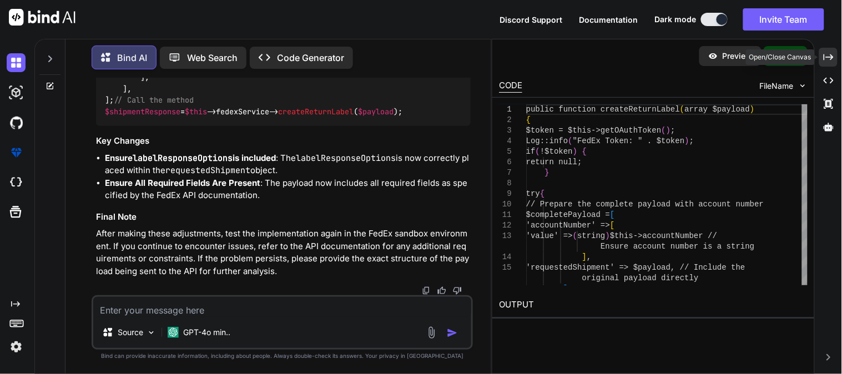
click at [830, 53] on icon "Created with Pixso." at bounding box center [828, 57] width 10 height 10
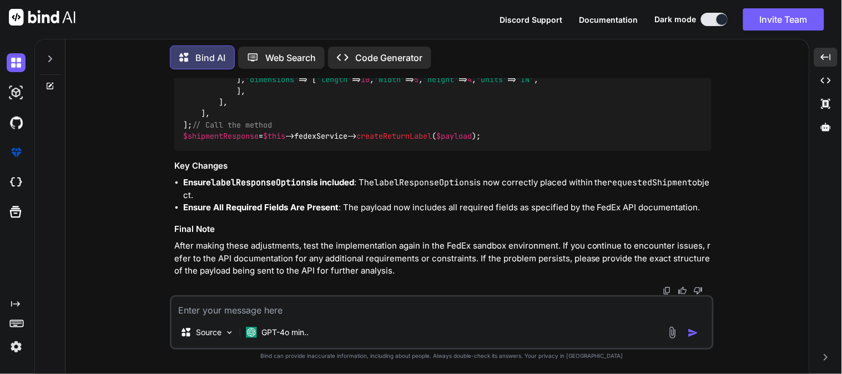
scroll to position [13149, 0]
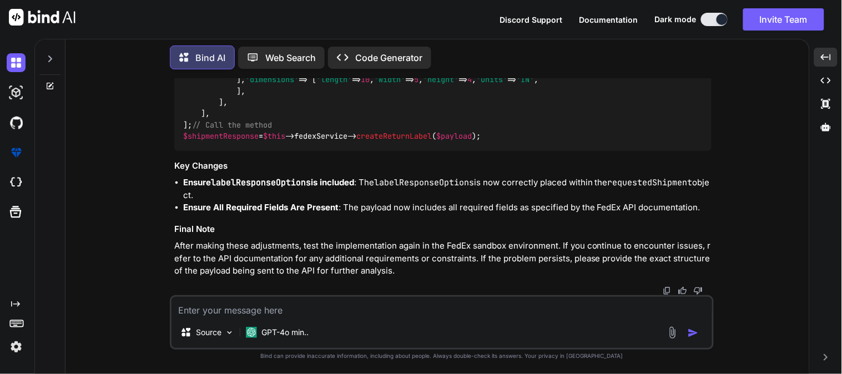
copy code "$payload = [ 'labelResponseOptions' => 'URL_ONLY' , // Ensure this is included …"
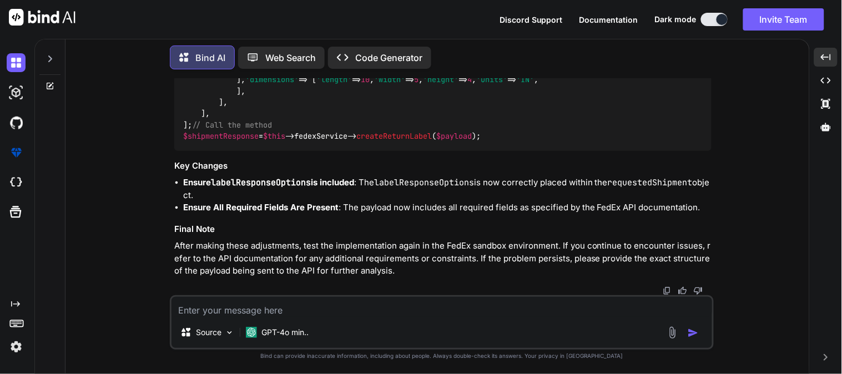
copy code "public function createReturnLabel ( array $payload ) { $token = $this -> getOAu…"
click at [229, 305] on textarea at bounding box center [441, 307] width 540 height 20
paste textarea "array:2 [ // app\Services\FedExService.php:130 "transactionId" => "7d91f468-19b…"
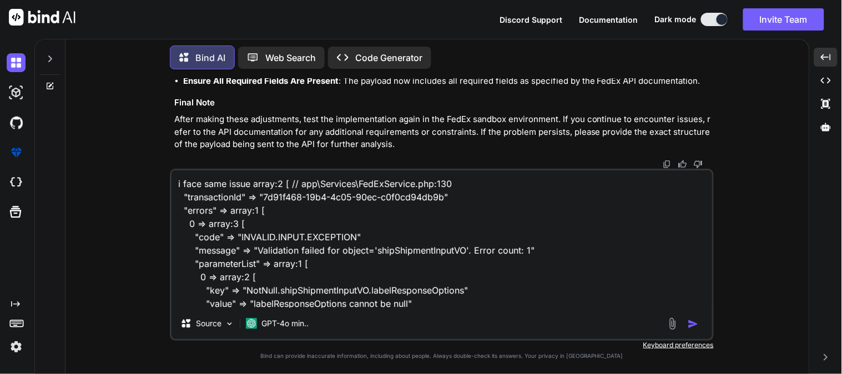
scroll to position [68, 0]
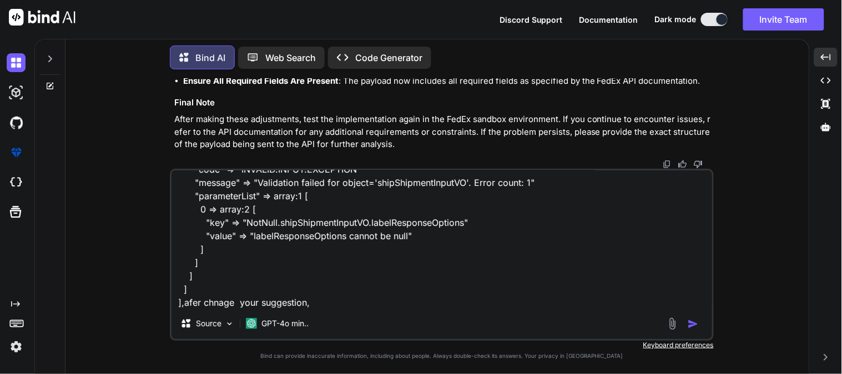
click at [401, 309] on div "i face same issue array:2 [ // app\Services\FedExService.php:130 "transactionId…" at bounding box center [442, 255] width 544 height 172
click at [402, 303] on textarea "i face same issue array:2 [ // app\Services\FedExService.php:130 "transactionId…" at bounding box center [441, 239] width 540 height 138
paste textarea "$payload = [ 'labelResponseOptions' => 'URL_ONLY', // Ensure this is included '…"
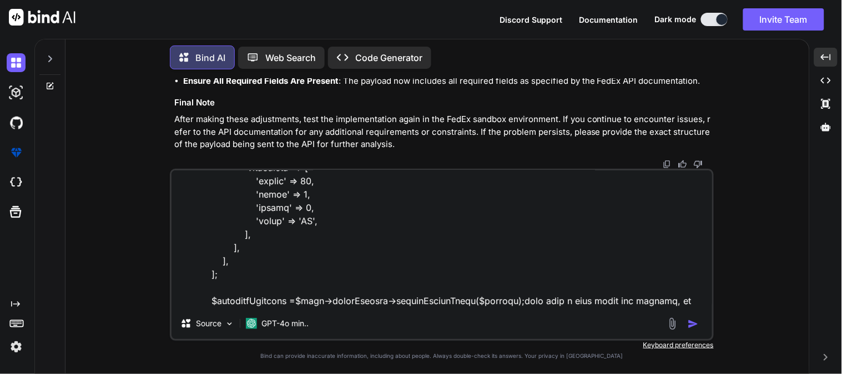
scroll to position [1000, 0]
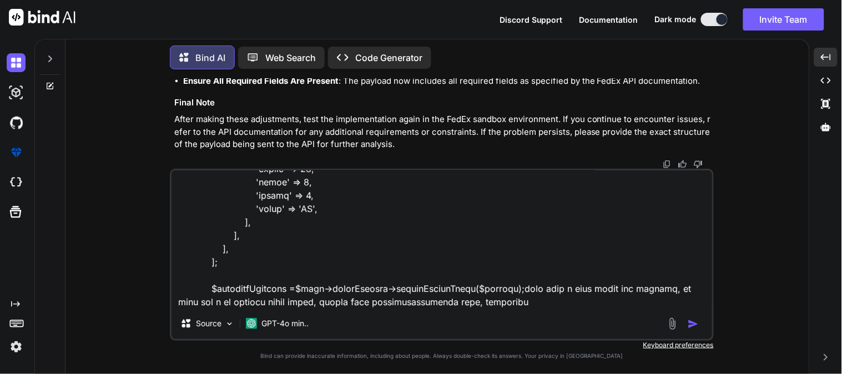
type textarea "i face same issue array:2 [ // app\Services\FedExService.php:130 "transactionId…"
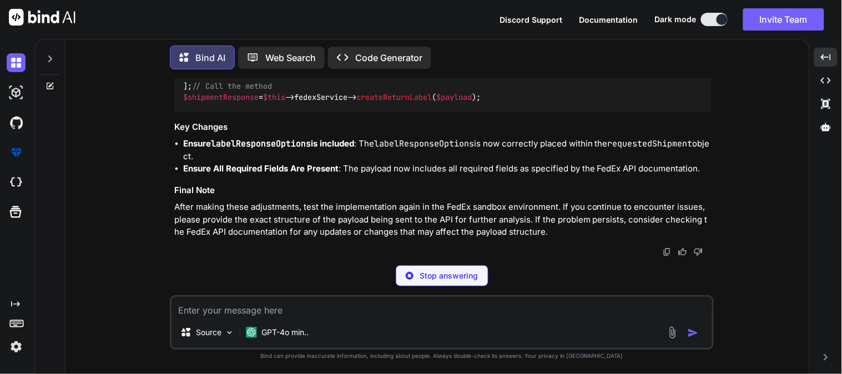
scroll to position [16201, 0]
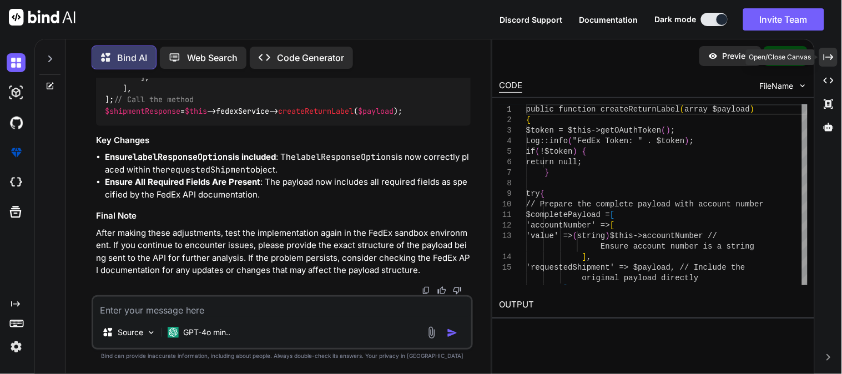
click at [829, 60] on icon "Created with Pixso." at bounding box center [828, 57] width 10 height 10
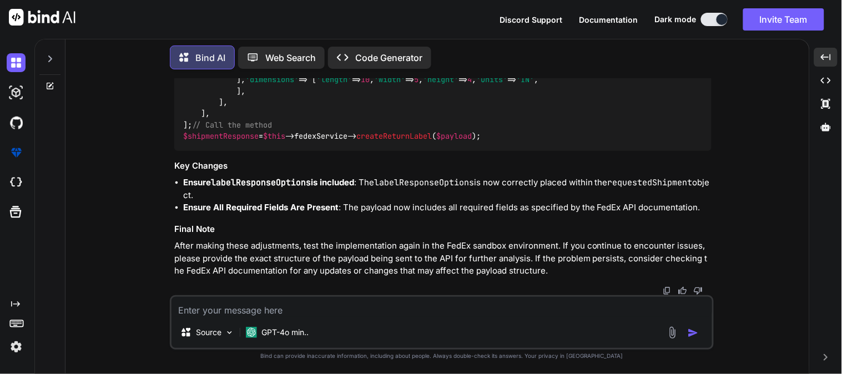
scroll to position [14955, 0]
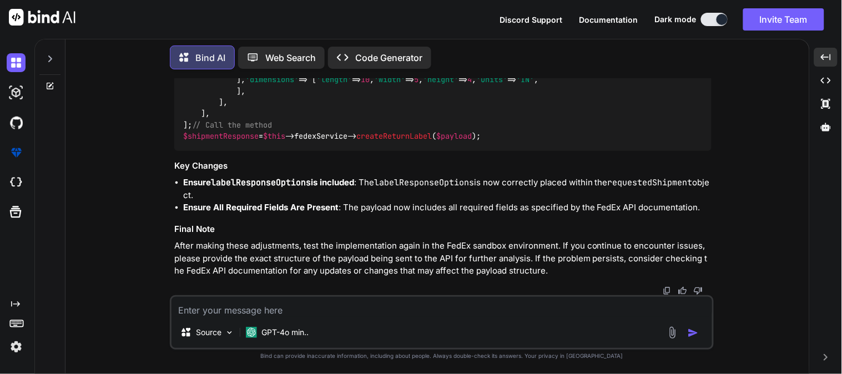
copy code "$payload = [ 'labelResponseOptions' => 'URL_ONLY' , // Ensure this is included …"
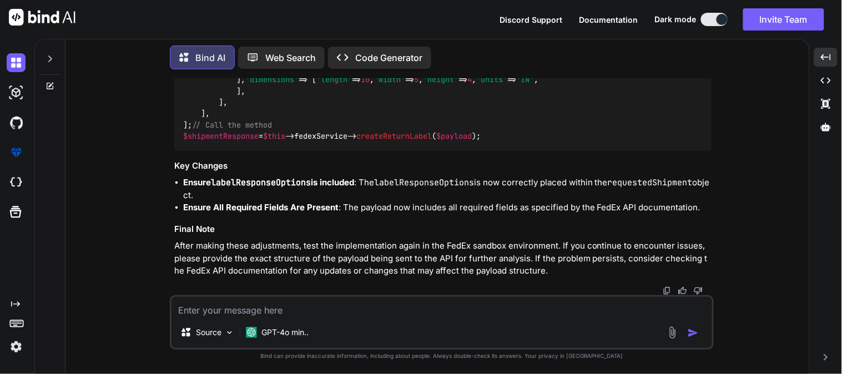
copy code "$payload = [ 'labelResponseOptions' => 'URL_ONLY' , // Ensure this is included …"
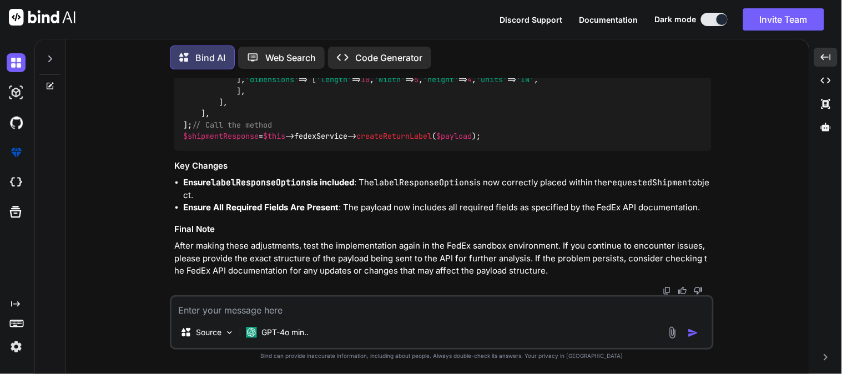
scroll to position [14156, 0]
